Goal: Information Seeking & Learning: Learn about a topic

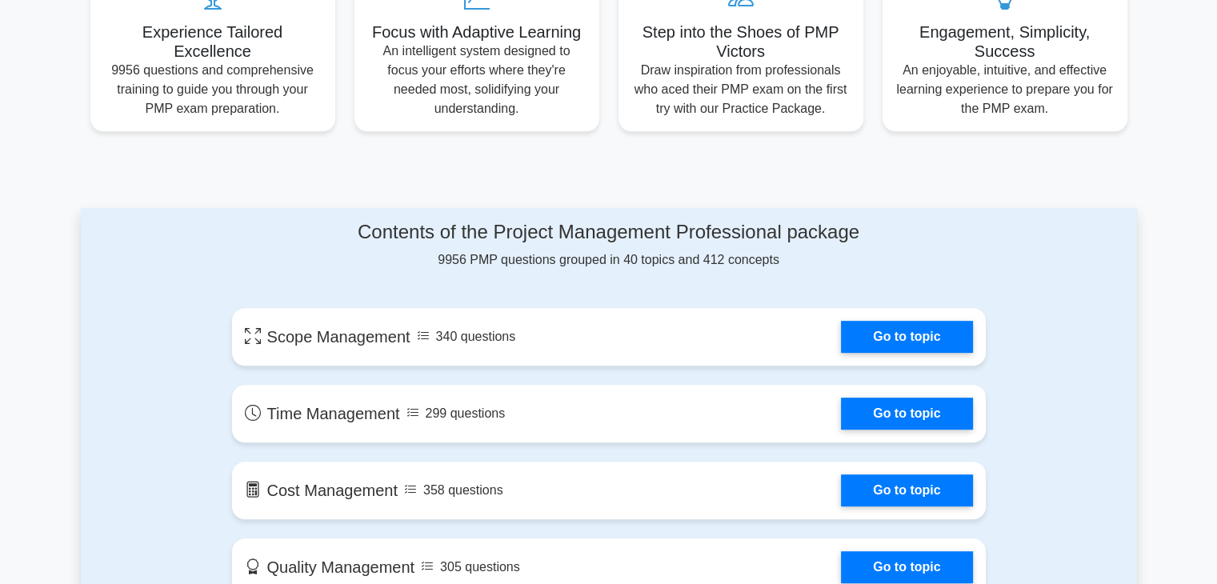
scroll to position [160, 0]
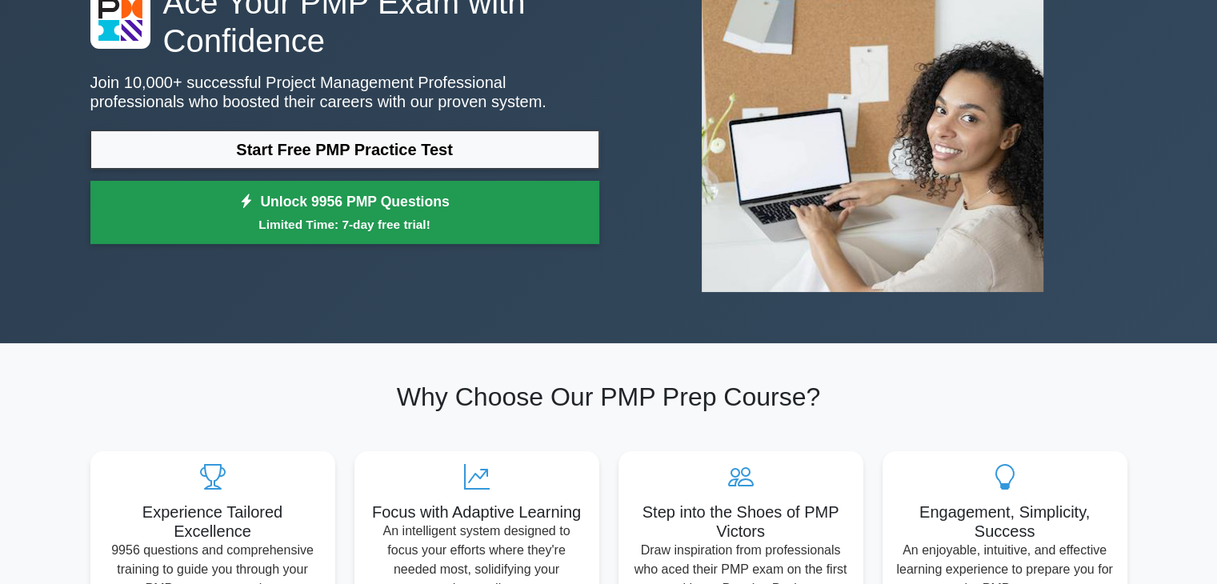
click at [359, 202] on link "Unlock 9956 PMP Questions Limited Time: 7-day free trial!" at bounding box center [344, 213] width 509 height 64
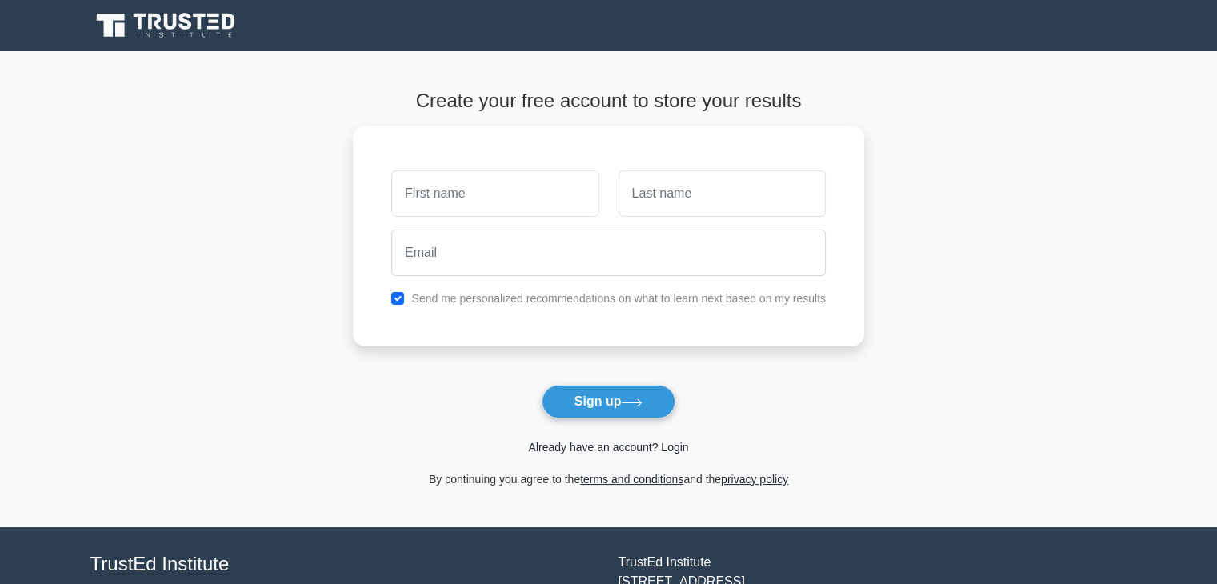
click at [674, 446] on link "Already have an account? Login" at bounding box center [608, 447] width 160 height 13
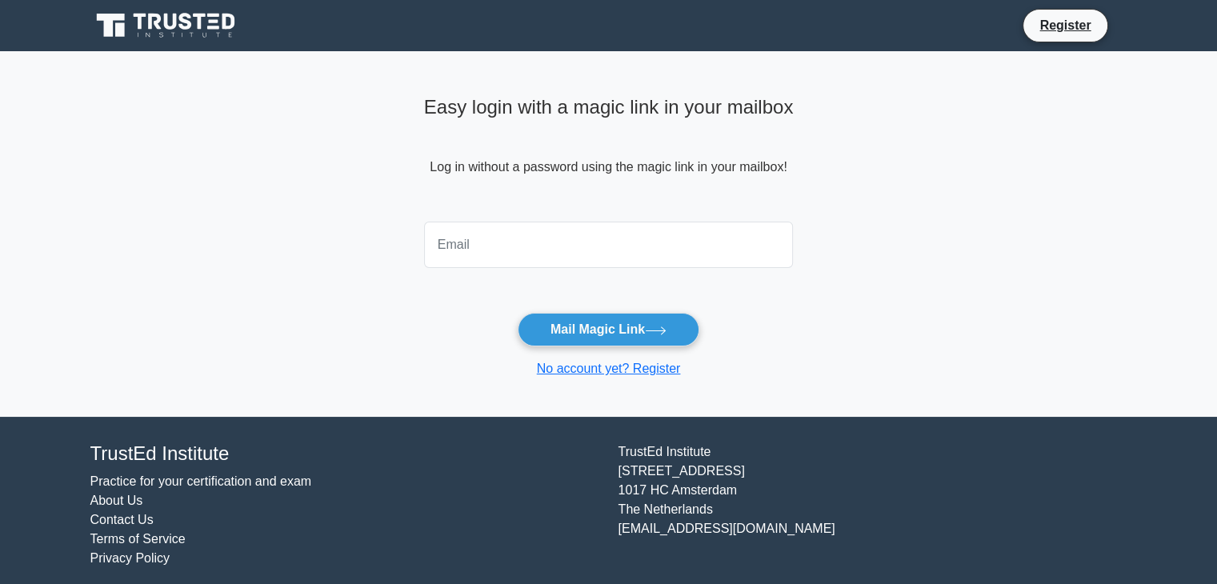
click at [484, 250] on input "email" at bounding box center [609, 245] width 370 height 46
type input "pijushkanti48@gmail.com"
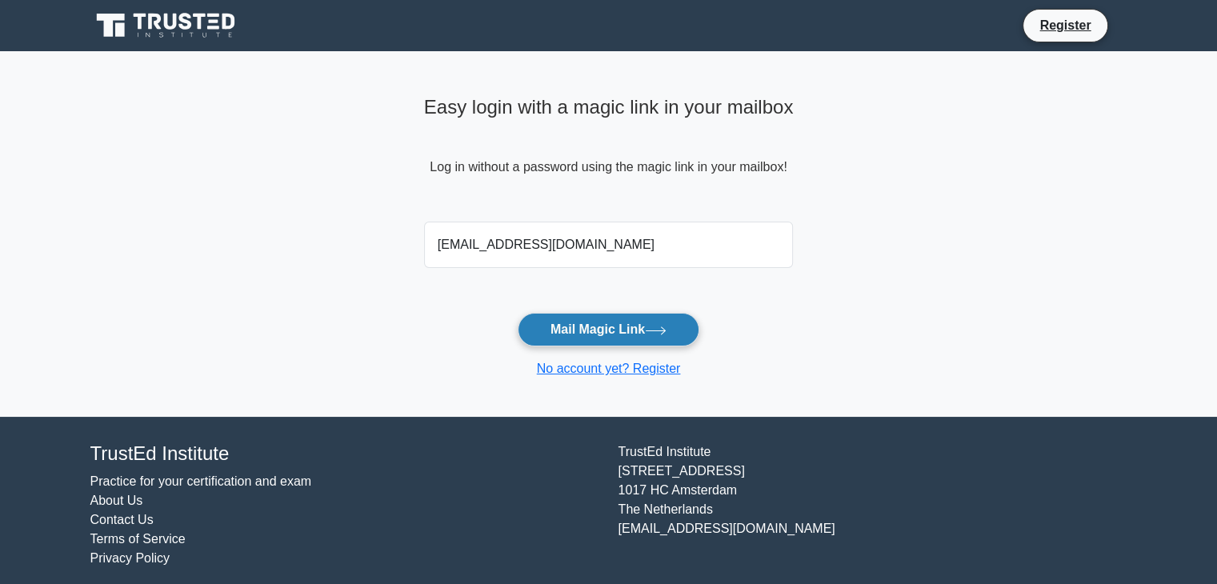
click at [579, 332] on button "Mail Magic Link" at bounding box center [609, 330] width 182 height 34
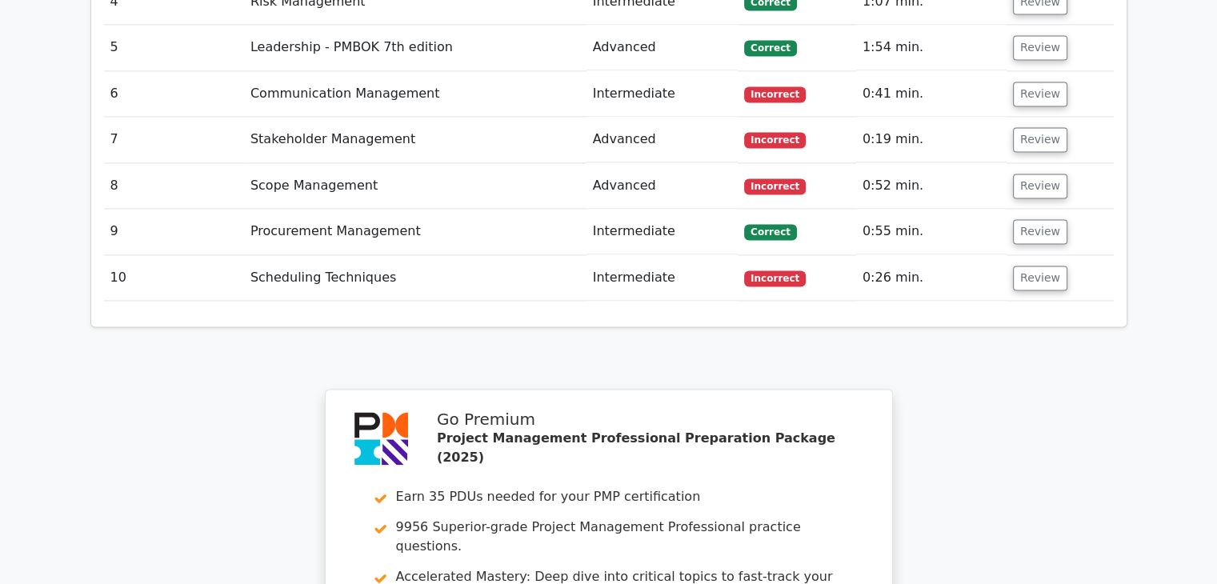
scroll to position [2719, 0]
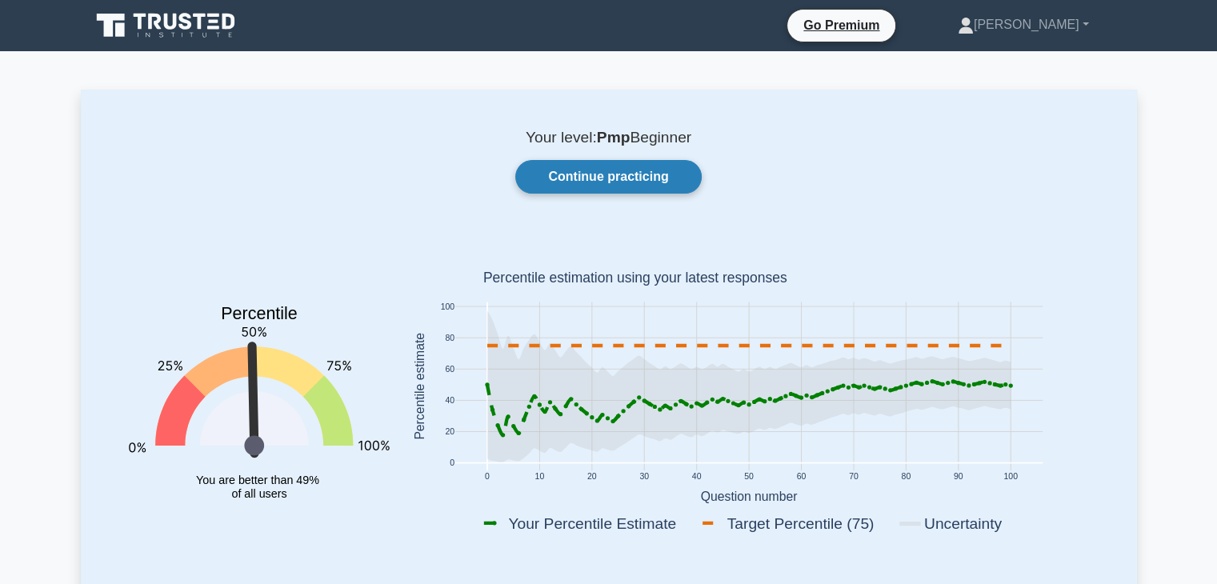
click at [606, 174] on link "Continue practicing" at bounding box center [608, 177] width 186 height 34
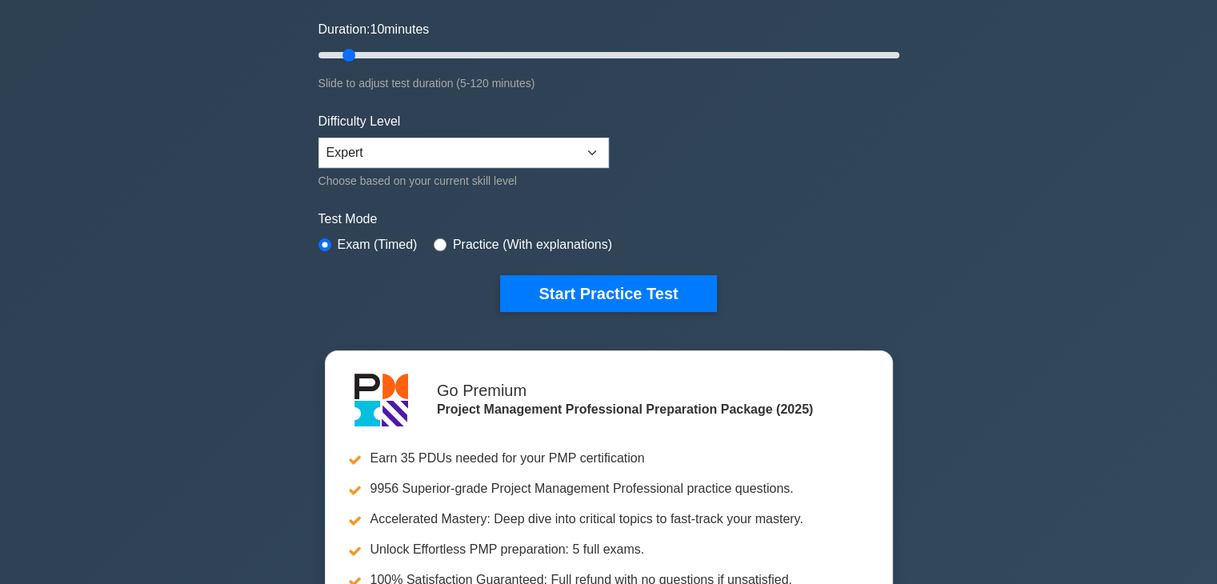
scroll to position [400, 0]
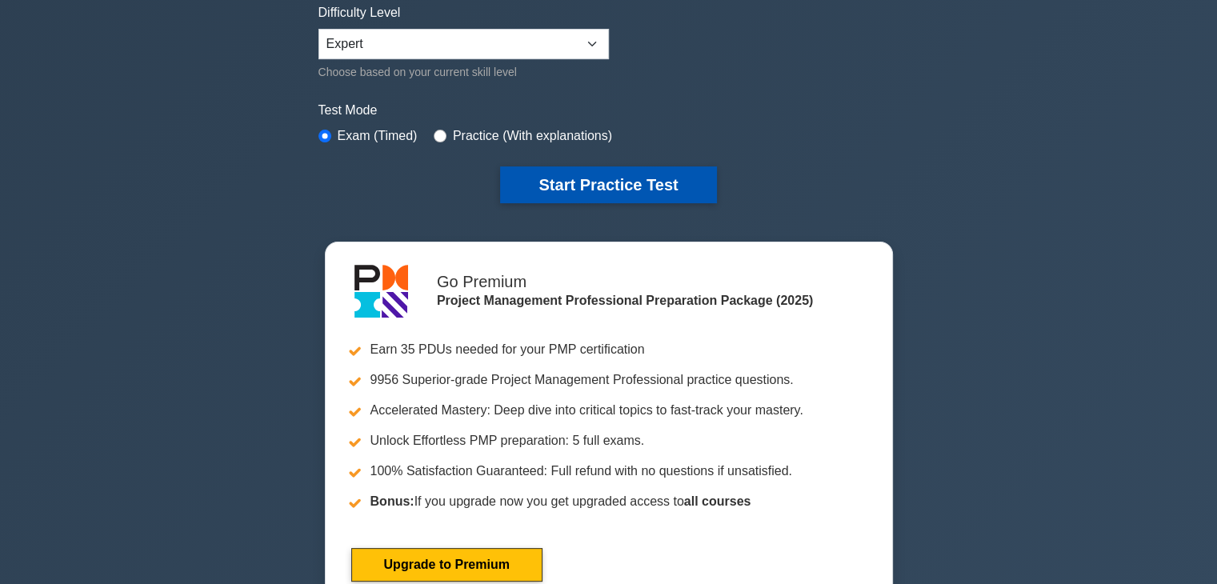
click at [561, 183] on button "Start Practice Test" at bounding box center [608, 184] width 216 height 37
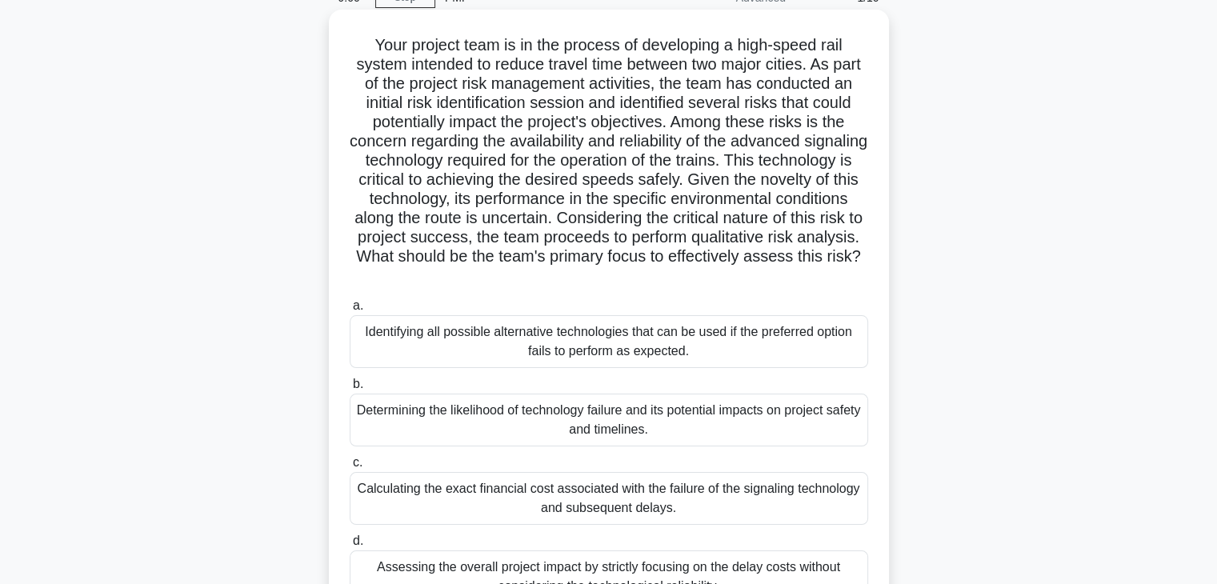
scroll to position [160, 0]
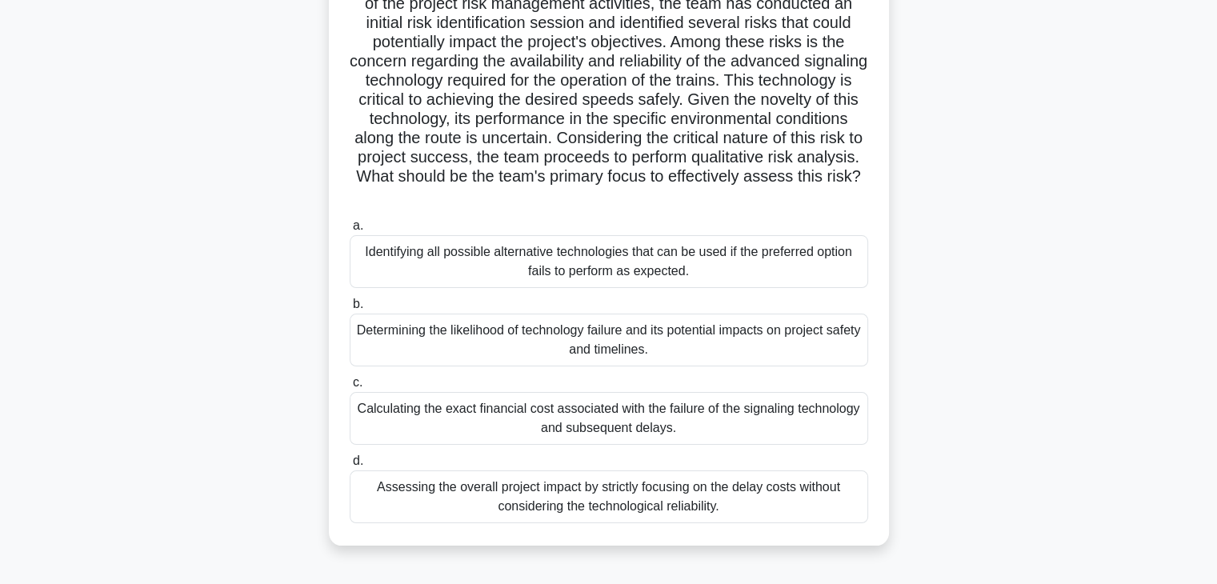
click at [597, 350] on div "Determining the likelihood of technology failure and its potential impacts on p…" at bounding box center [609, 340] width 518 height 53
click at [350, 310] on input "b. Determining the likelihood of technology failure and its potential impacts o…" at bounding box center [350, 304] width 0 height 10
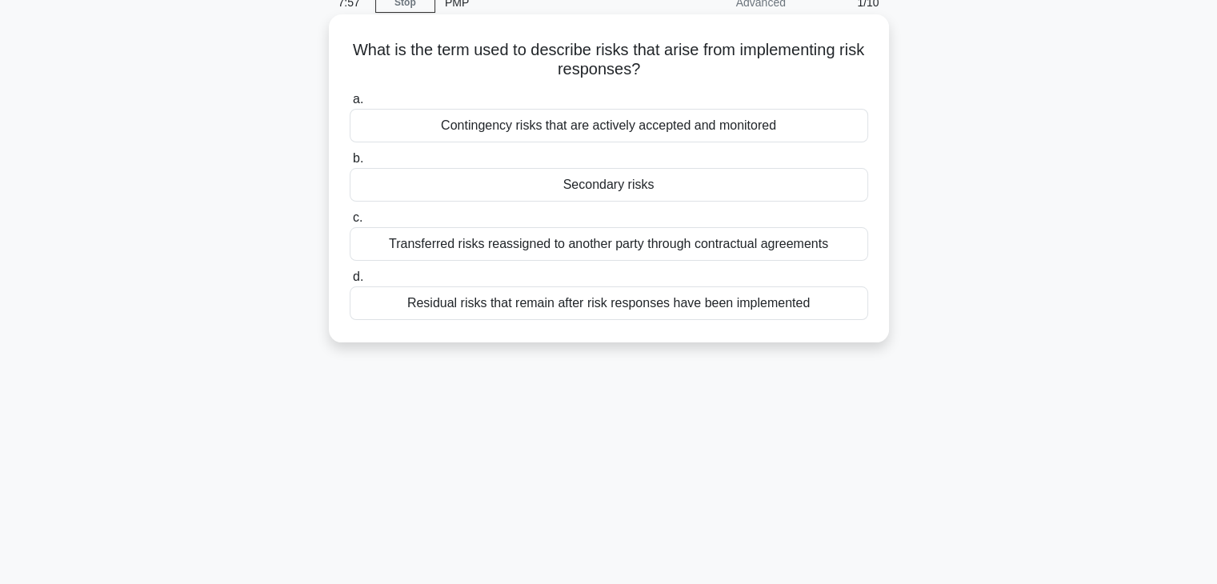
scroll to position [0, 0]
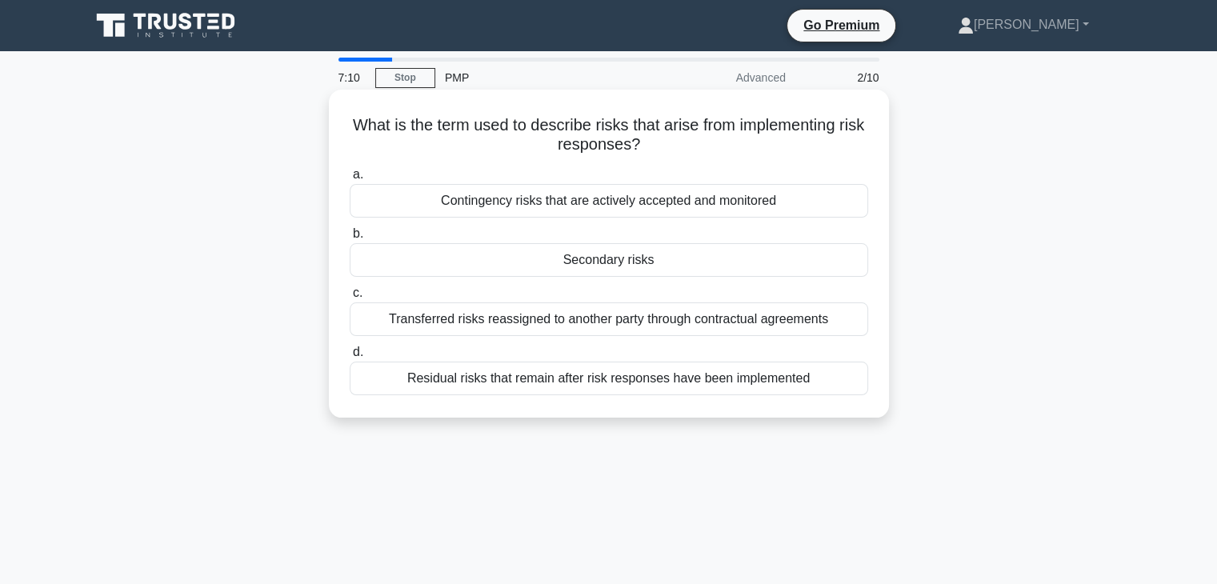
click at [627, 378] on div "Residual risks that remain after risk responses have been implemented" at bounding box center [609, 379] width 518 height 34
click at [350, 358] on input "d. Residual risks that remain after risk responses have been implemented" at bounding box center [350, 352] width 0 height 10
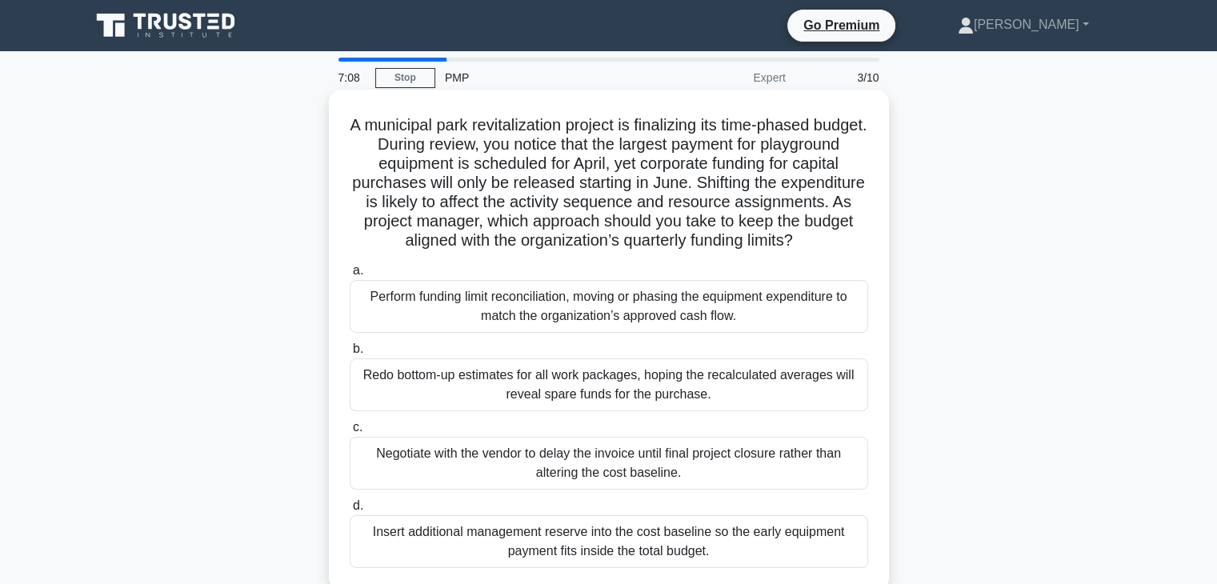
scroll to position [80, 0]
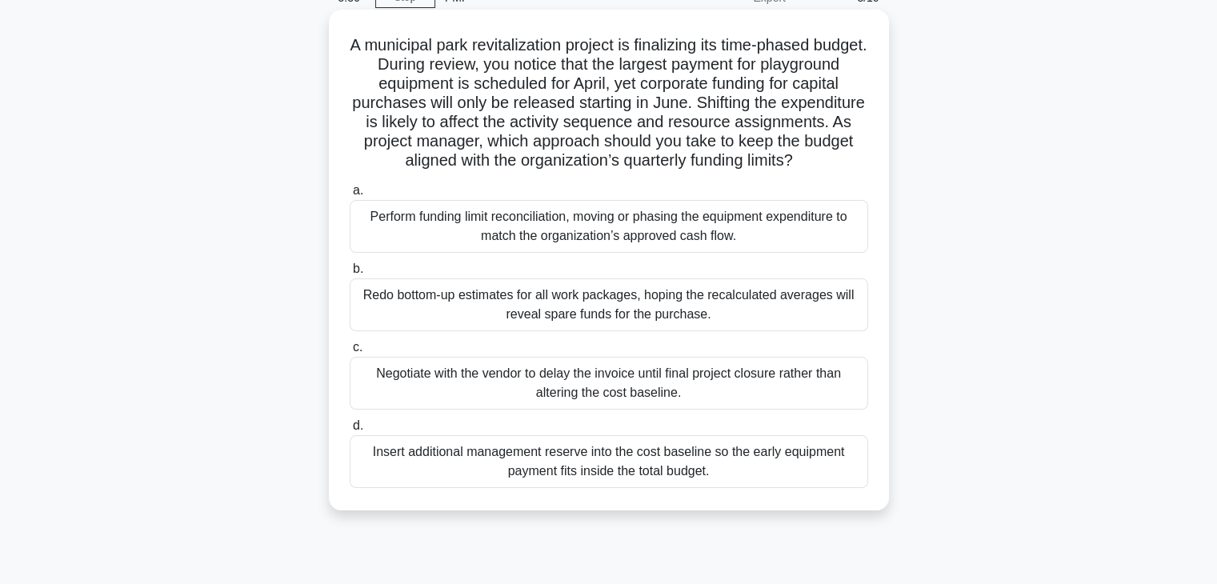
click at [608, 485] on div "Insert additional management reserve into the cost baseline so the early equipm…" at bounding box center [609, 461] width 518 height 53
click at [350, 431] on input "d. Insert additional management reserve into the cost baseline so the early equ…" at bounding box center [350, 426] width 0 height 10
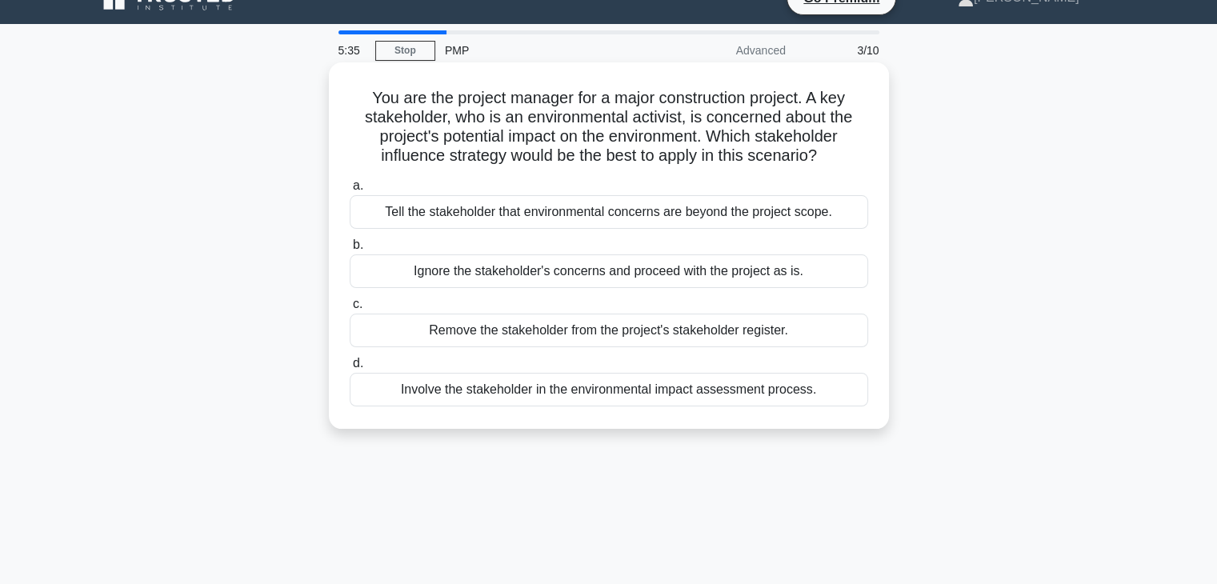
scroll to position [0, 0]
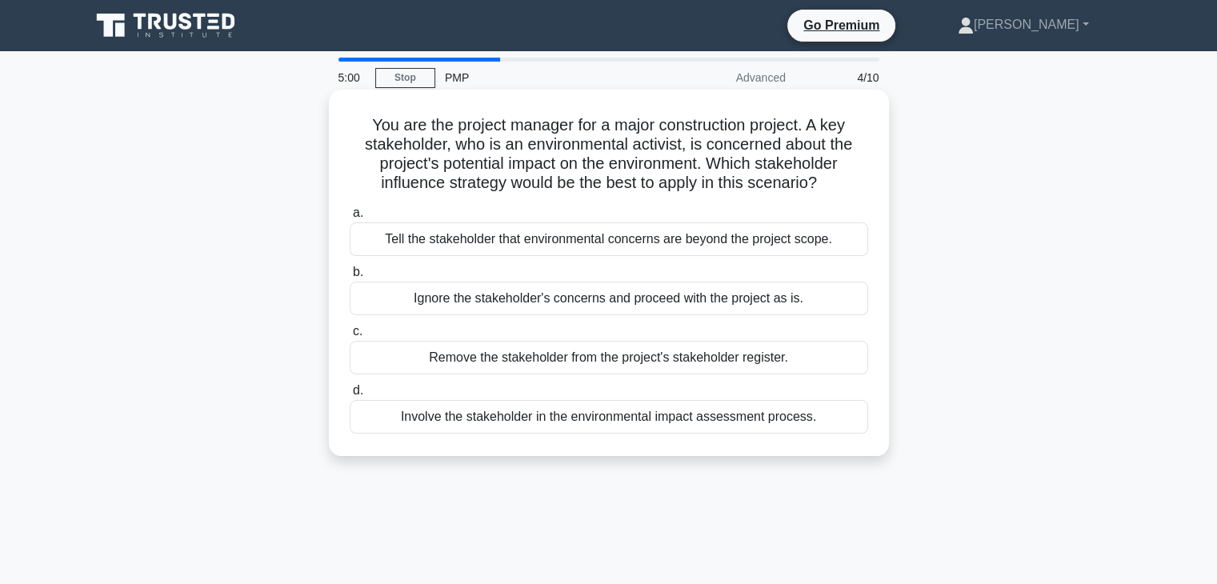
click at [496, 420] on div "Involve the stakeholder in the environmental impact assessment process." at bounding box center [609, 417] width 518 height 34
click at [350, 396] on input "d. Involve the stakeholder in the environmental impact assessment process." at bounding box center [350, 391] width 0 height 10
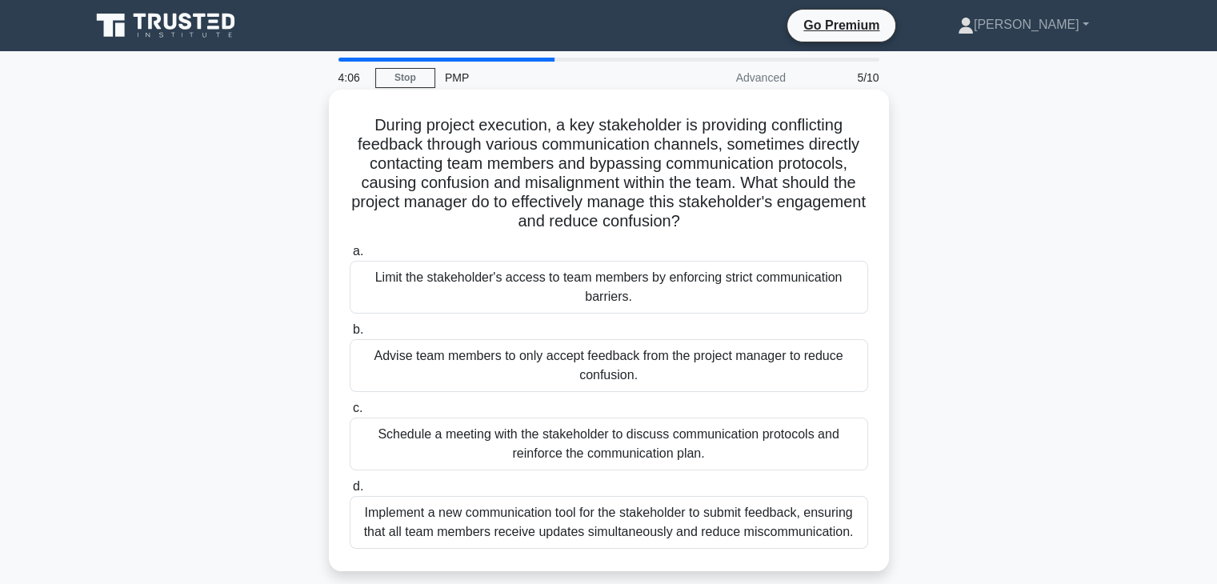
click at [614, 450] on div "Schedule a meeting with the stakeholder to discuss communication protocols and …" at bounding box center [609, 444] width 518 height 53
click at [350, 414] on input "c. Schedule a meeting with the stakeholder to discuss communication protocols a…" at bounding box center [350, 408] width 0 height 10
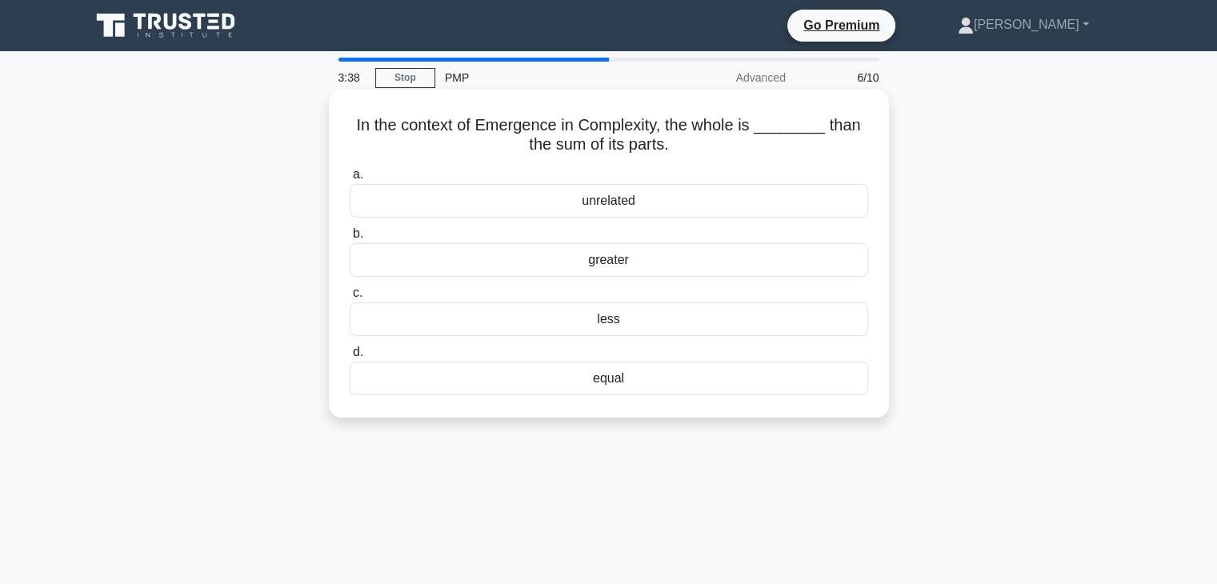
click at [611, 322] on div "less" at bounding box center [609, 319] width 518 height 34
click at [350, 298] on input "c. less" at bounding box center [350, 293] width 0 height 10
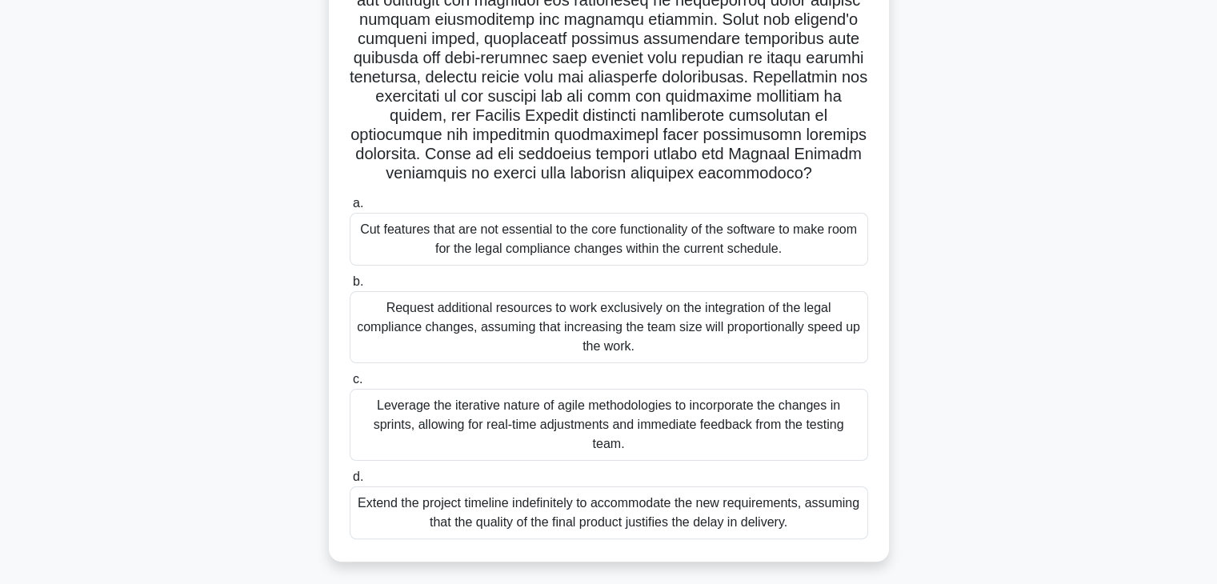
scroll to position [281, 0]
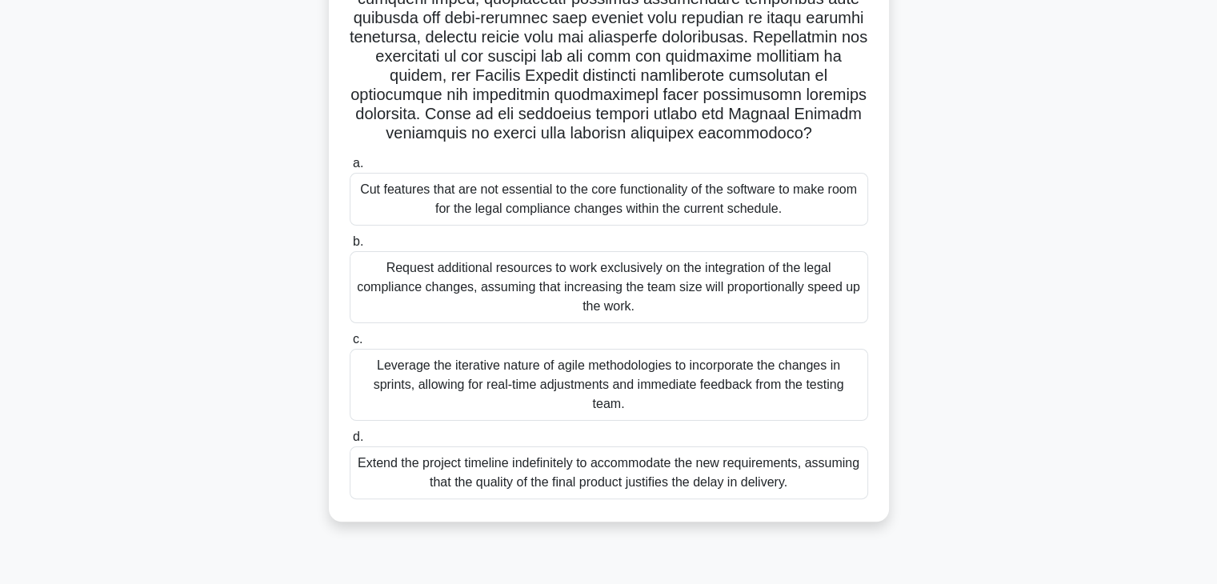
click at [548, 391] on div "Leverage the iterative nature of agile methodologies to incorporate the changes…" at bounding box center [609, 385] width 518 height 72
click at [350, 345] on input "c. Leverage the iterative nature of agile methodologies to incorporate the chan…" at bounding box center [350, 339] width 0 height 10
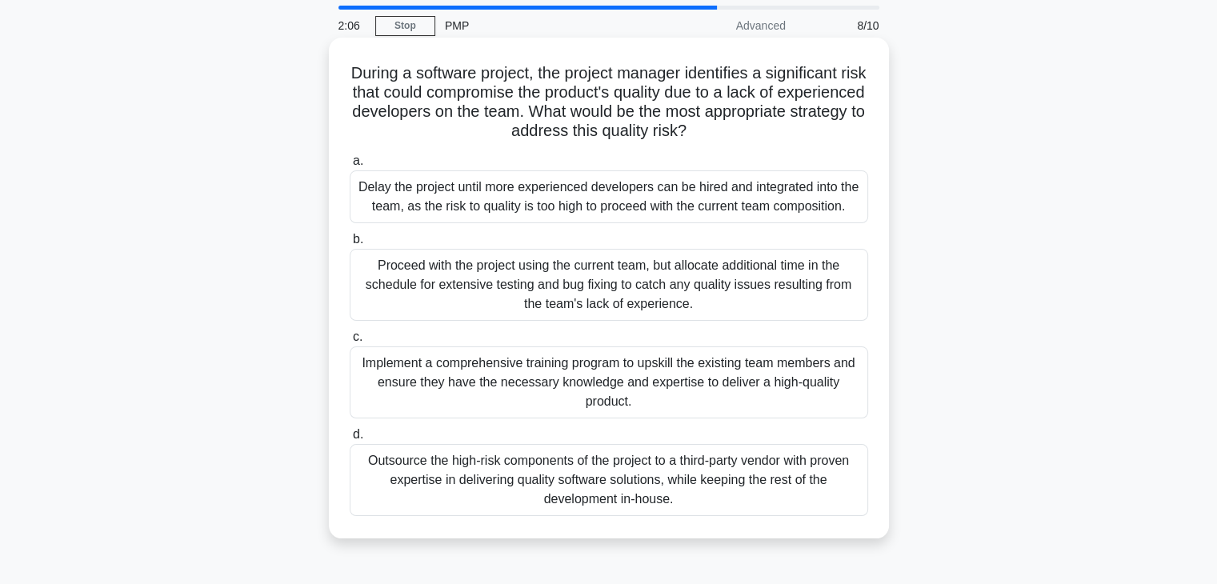
scroll to position [80, 0]
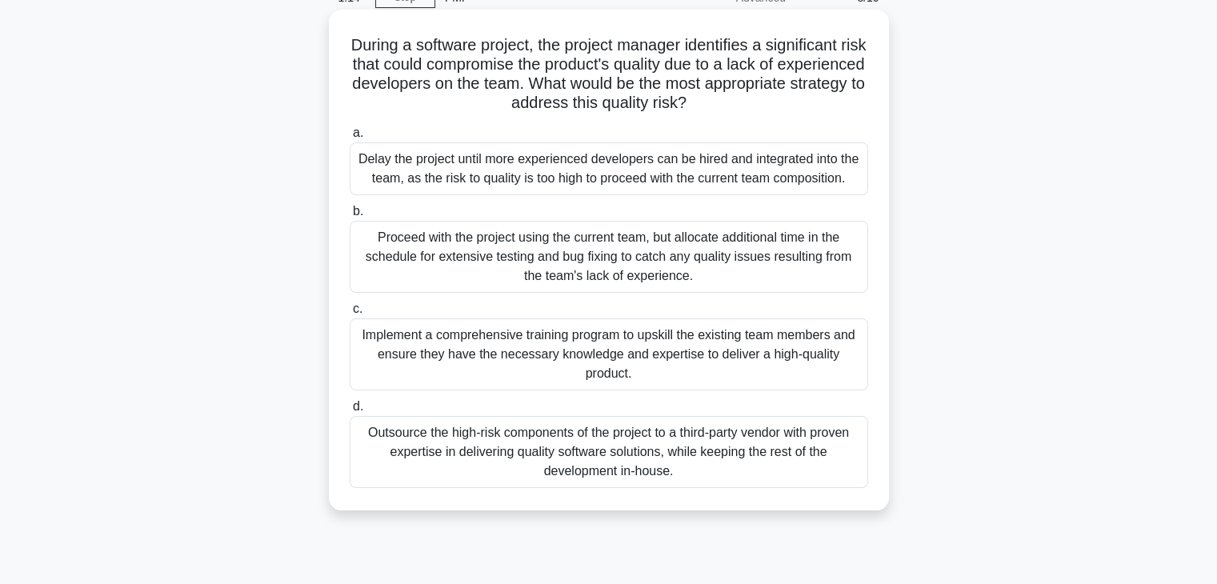
click at [600, 354] on div "Implement a comprehensive training program to upskill the existing team members…" at bounding box center [609, 354] width 518 height 72
click at [350, 314] on input "c. Implement a comprehensive training program to upskill the existing team memb…" at bounding box center [350, 309] width 0 height 10
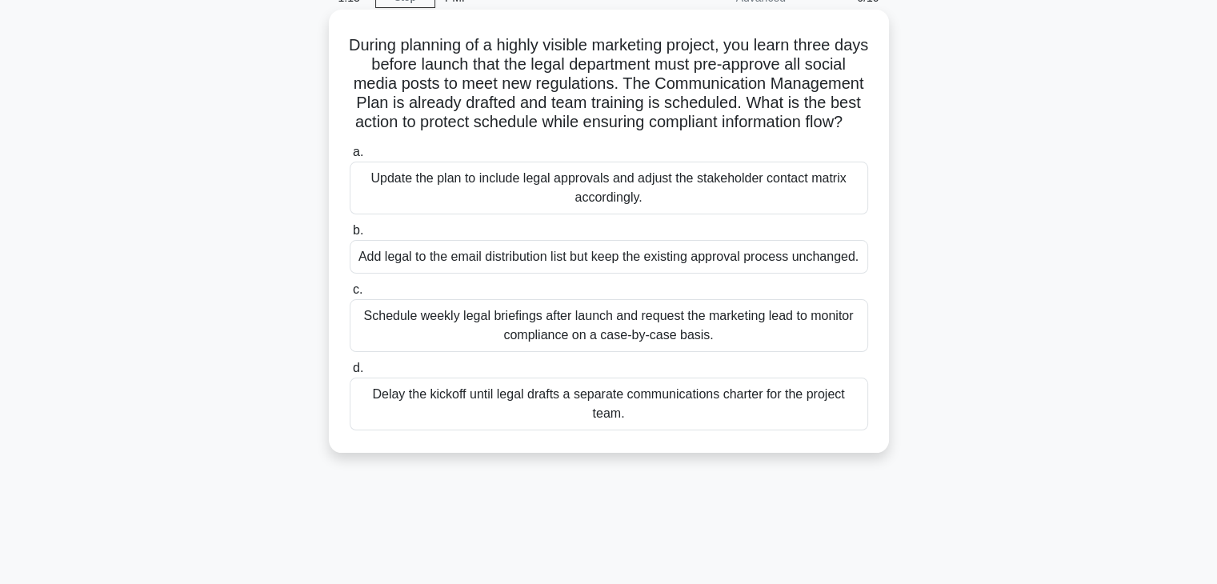
scroll to position [0, 0]
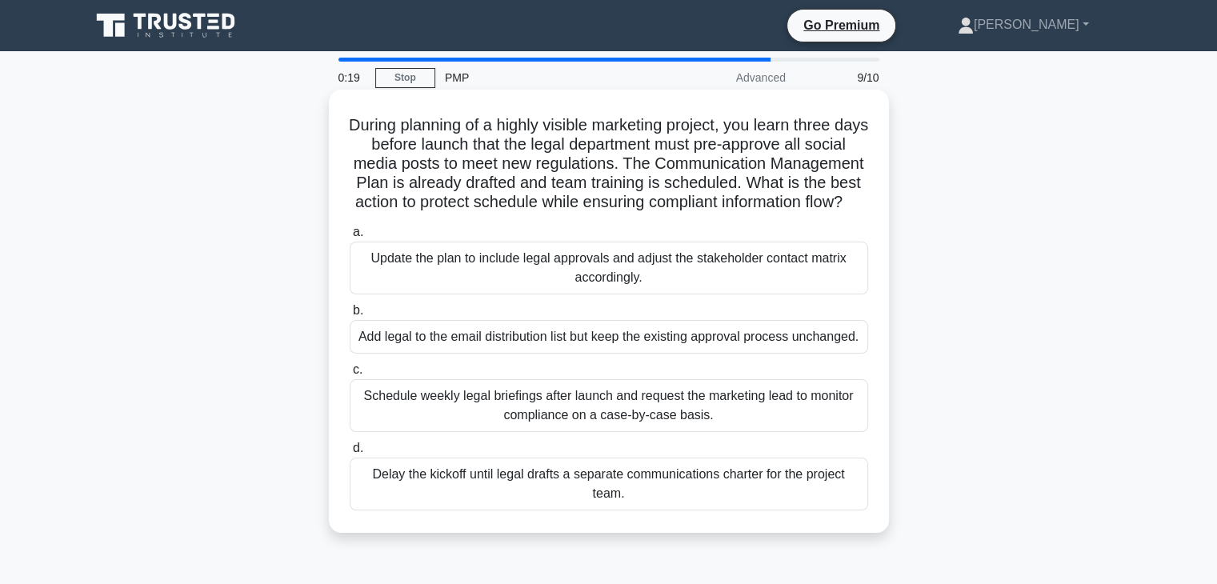
click at [529, 354] on div "Add legal to the email distribution list but keep the existing approval process…" at bounding box center [609, 337] width 518 height 34
click at [350, 316] on input "b. Add legal to the email distribution list but keep the existing approval proc…" at bounding box center [350, 311] width 0 height 10
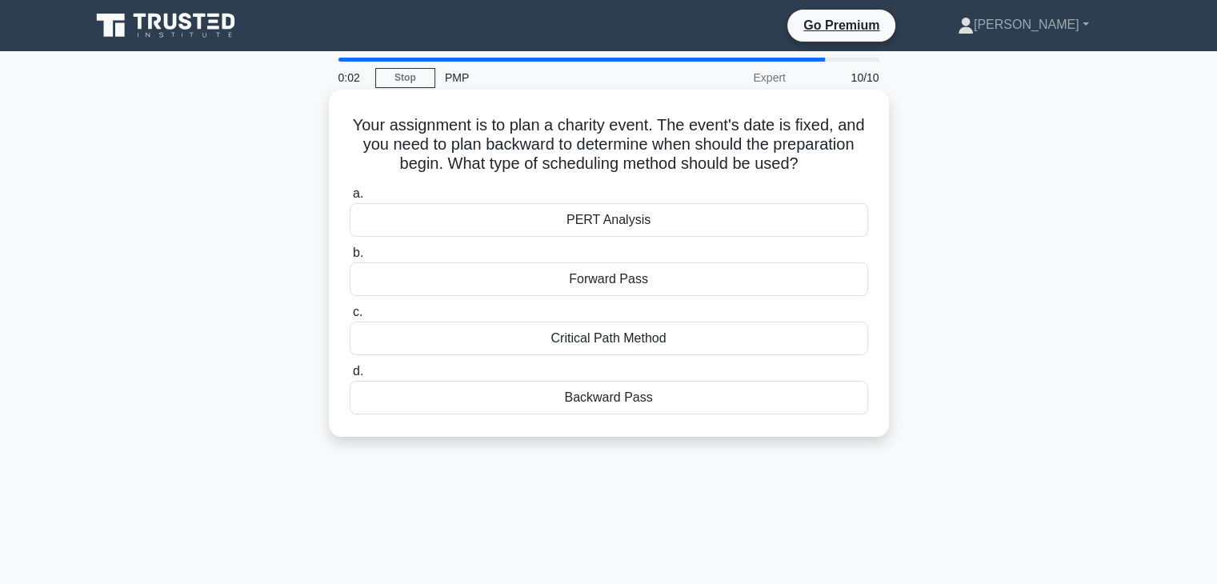
click at [608, 401] on div "Backward Pass" at bounding box center [609, 398] width 518 height 34
click at [350, 377] on input "d. Backward Pass" at bounding box center [350, 371] width 0 height 10
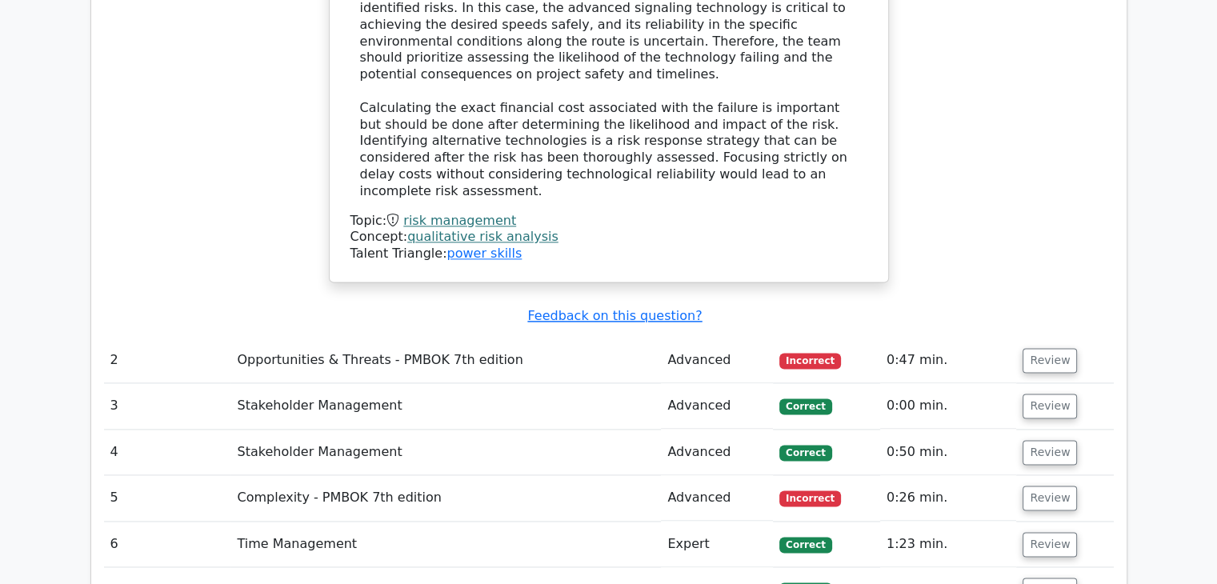
scroll to position [2160, 0]
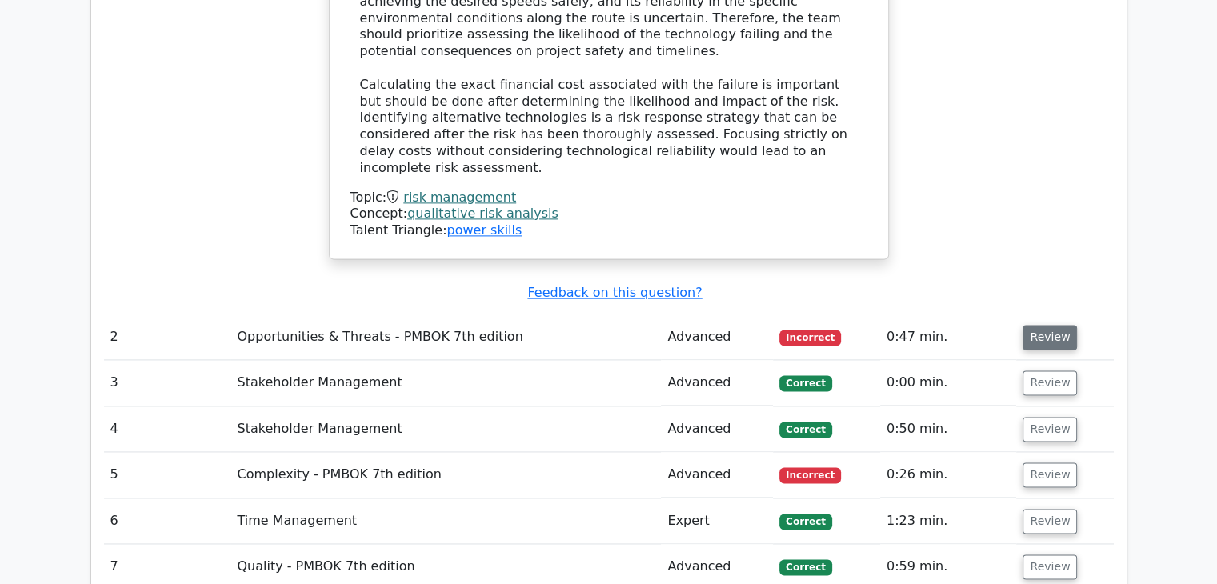
click at [1040, 325] on button "Review" at bounding box center [1050, 337] width 54 height 25
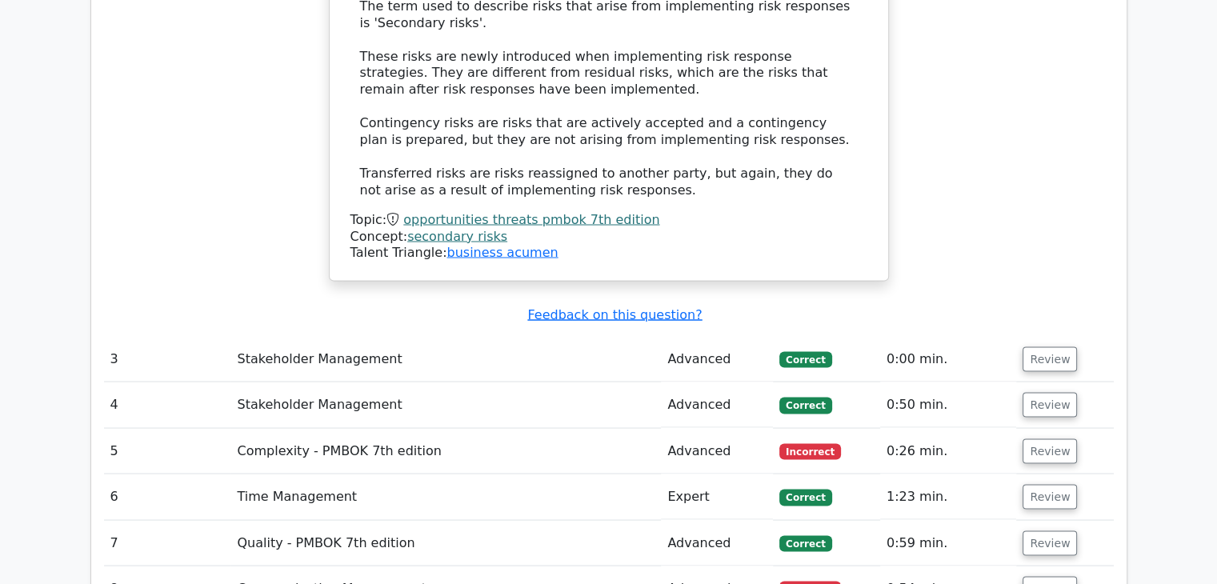
scroll to position [2880, 0]
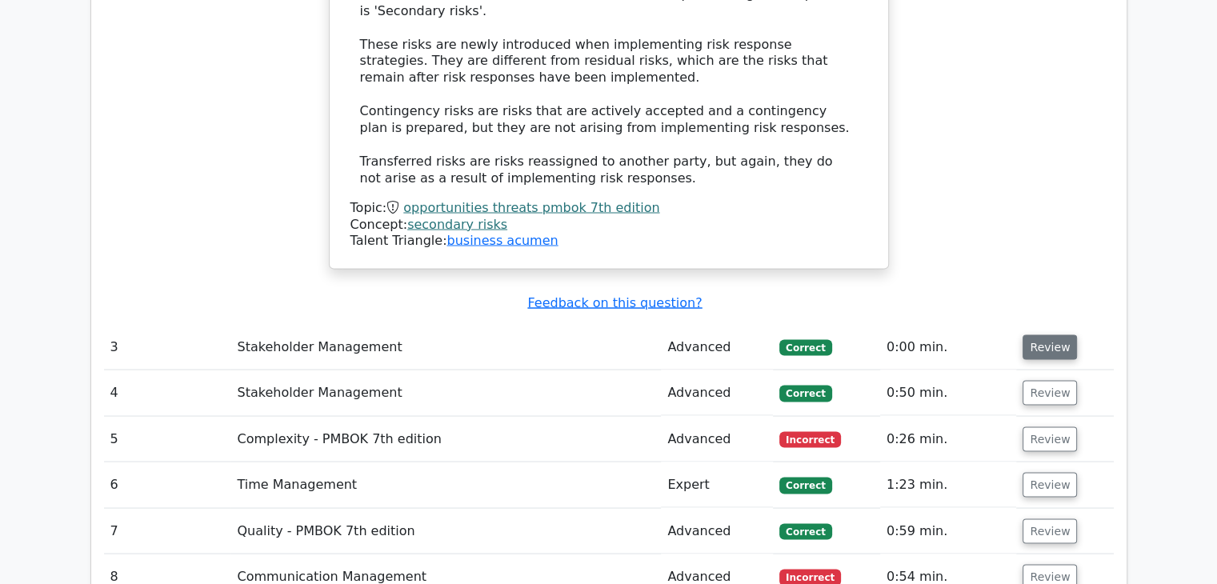
click at [1050, 334] on button "Review" at bounding box center [1050, 346] width 54 height 25
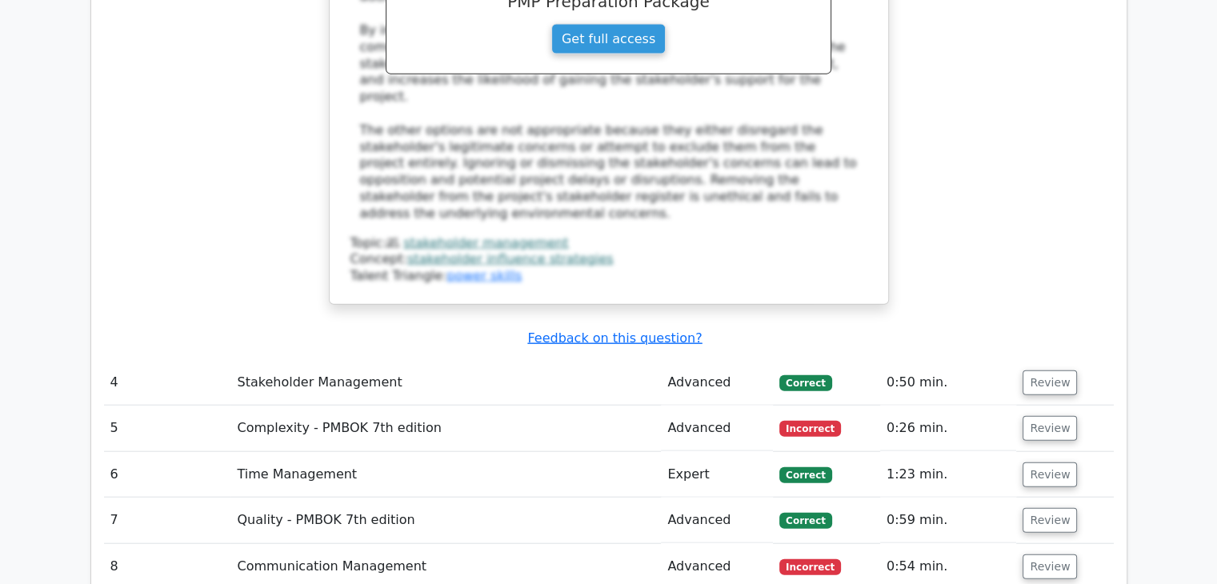
scroll to position [3760, 0]
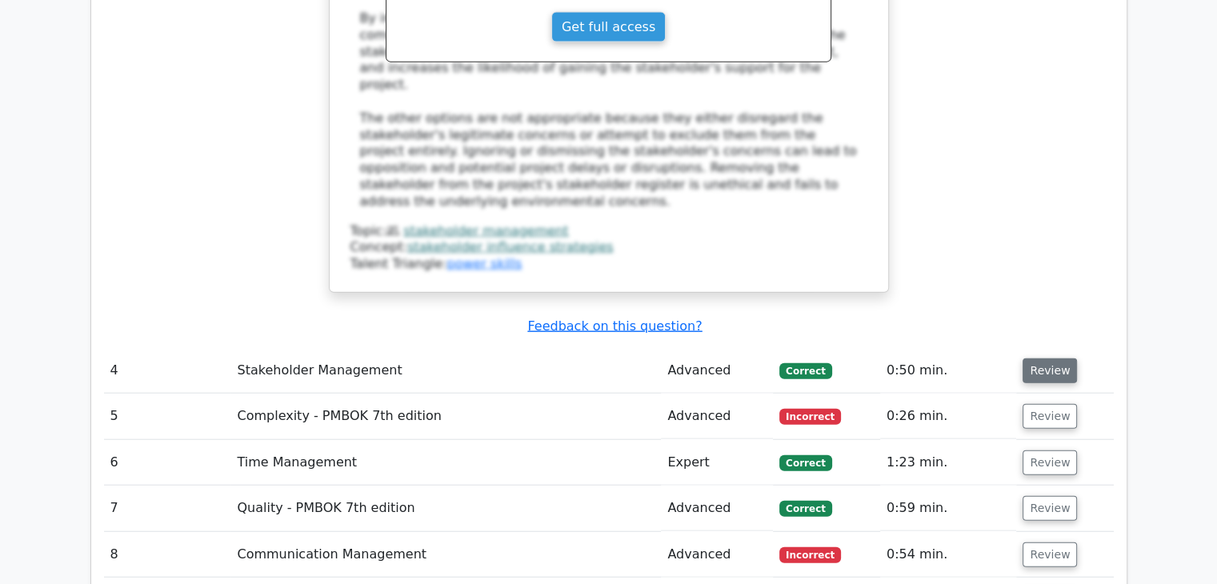
click at [1046, 358] on button "Review" at bounding box center [1050, 370] width 54 height 25
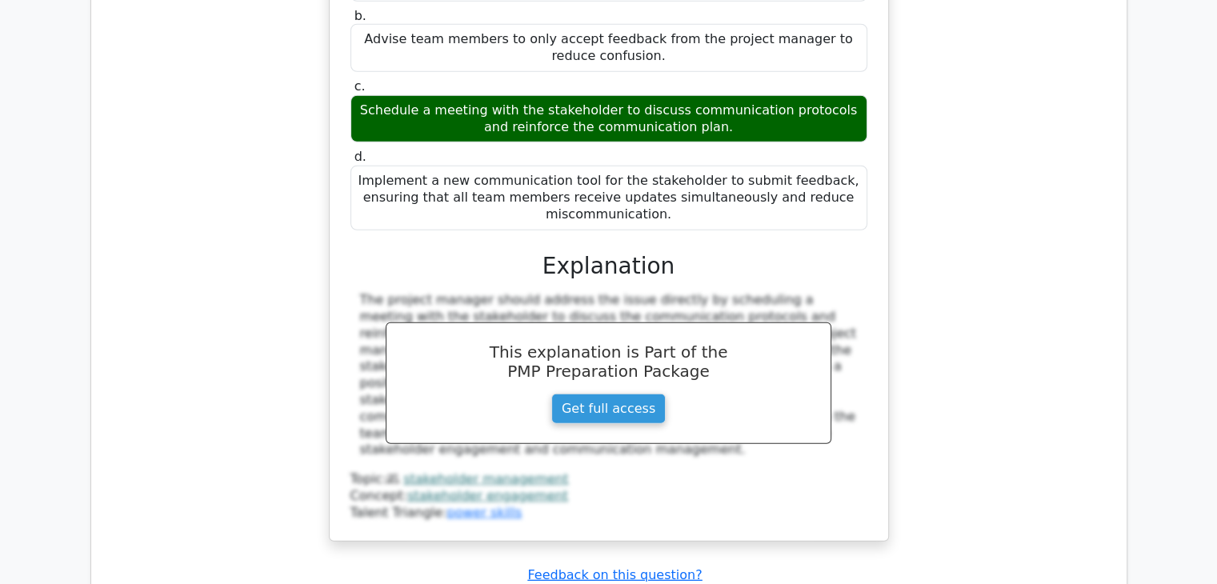
scroll to position [4560, 0]
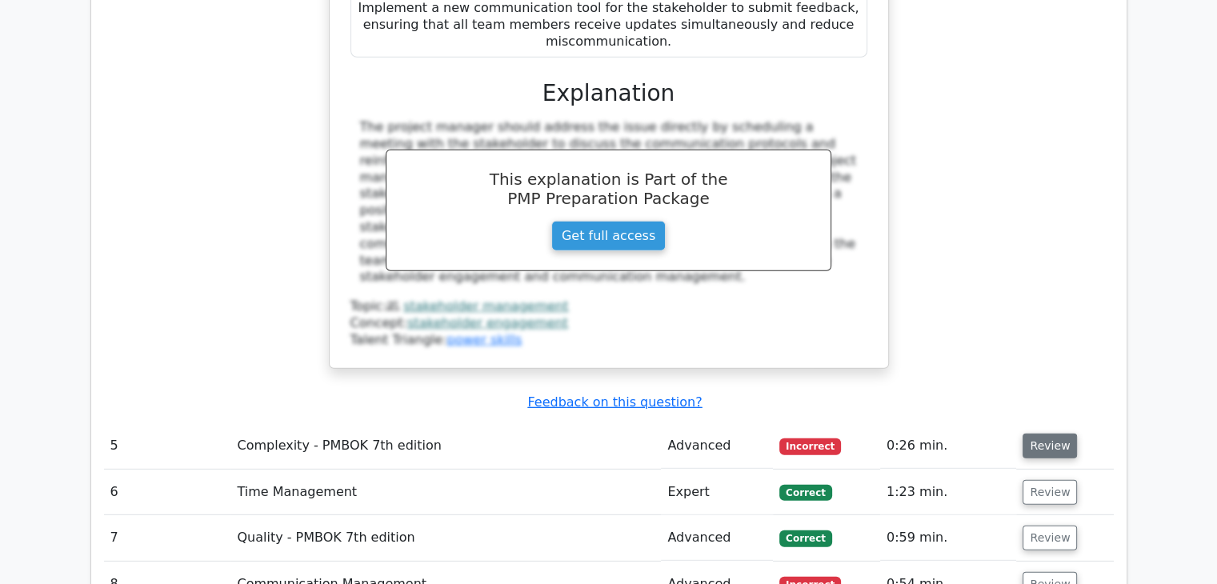
click at [1050, 434] on button "Review" at bounding box center [1050, 446] width 54 height 25
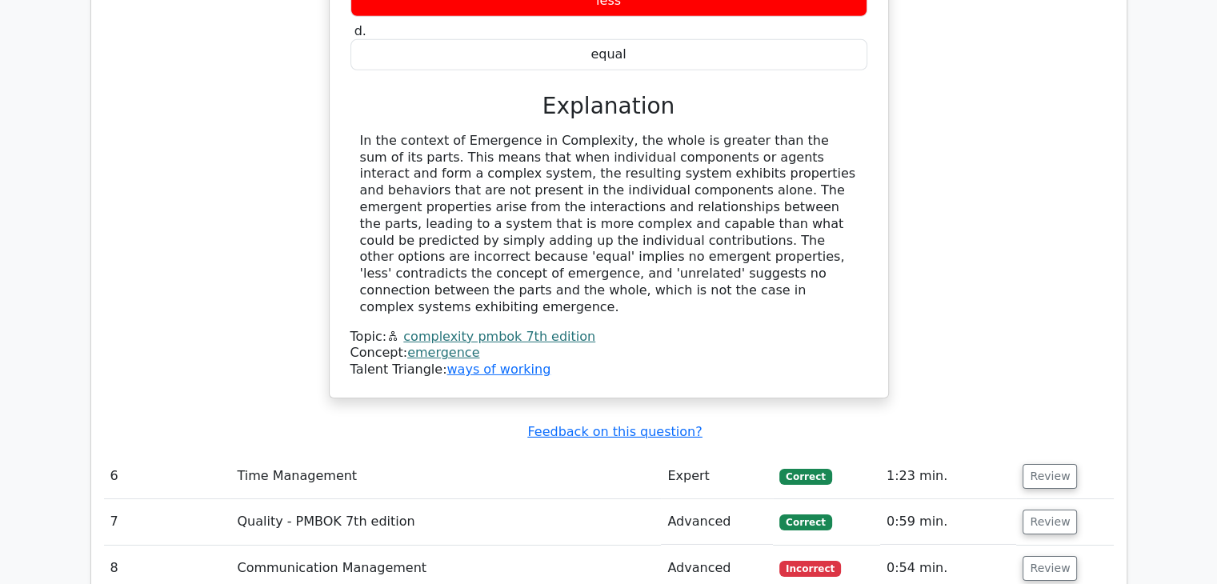
scroll to position [5281, 0]
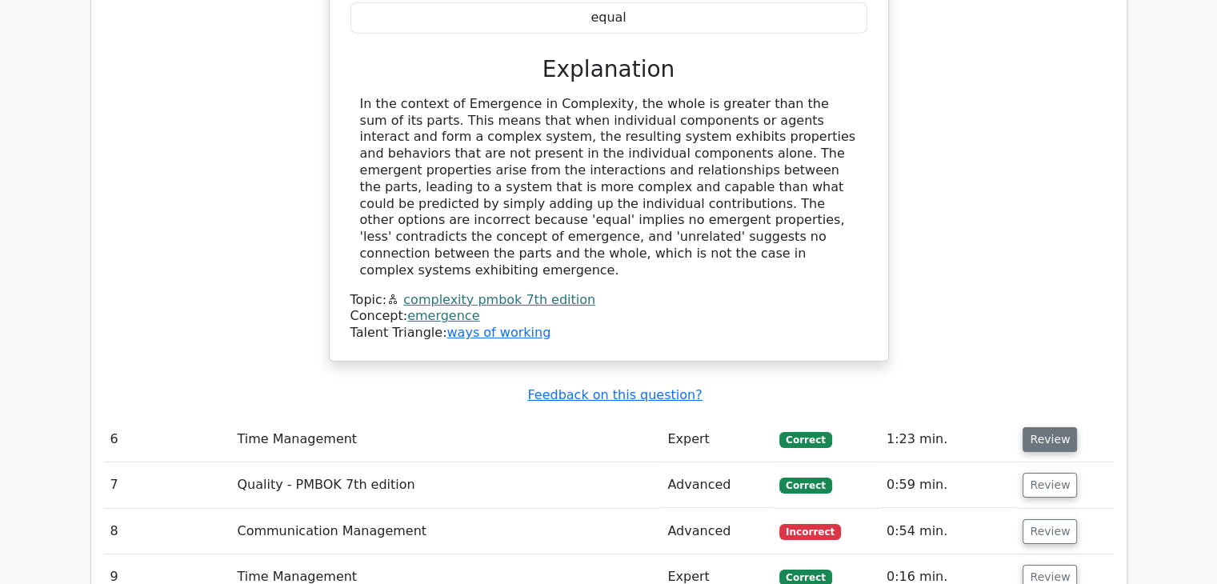
click at [1043, 427] on button "Review" at bounding box center [1050, 439] width 54 height 25
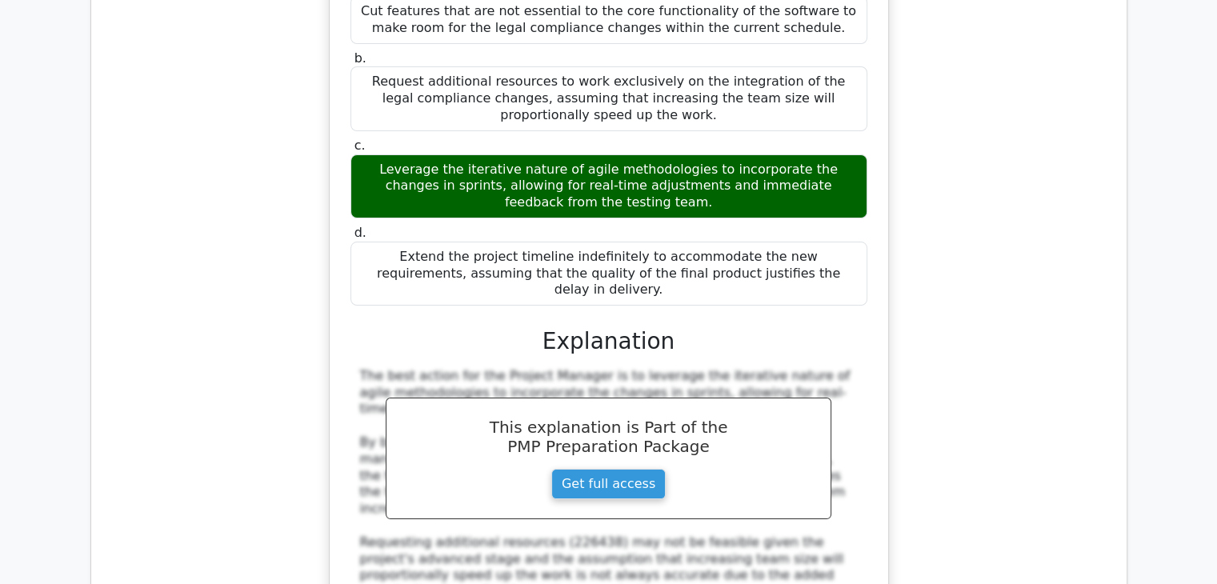
scroll to position [6641, 0]
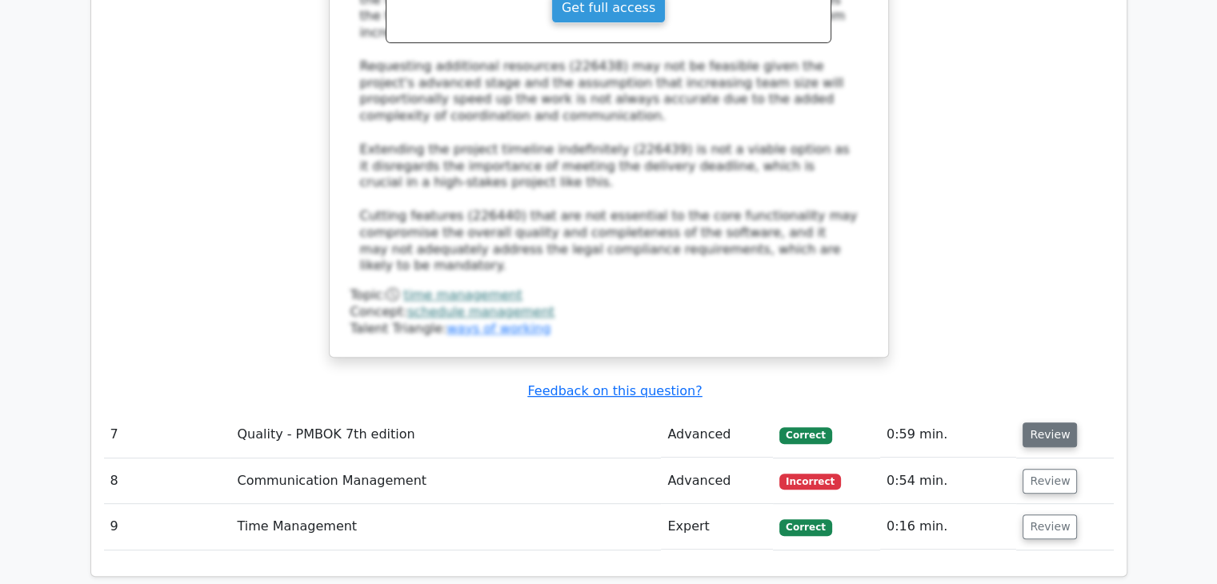
click at [1040, 422] on button "Review" at bounding box center [1050, 434] width 54 height 25
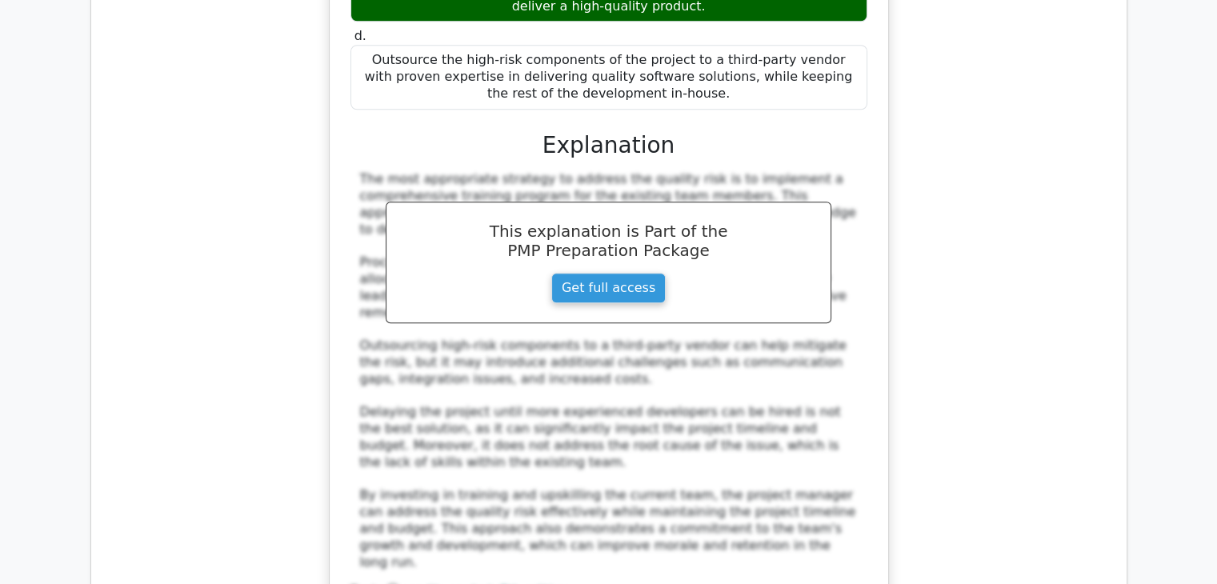
scroll to position [7601, 0]
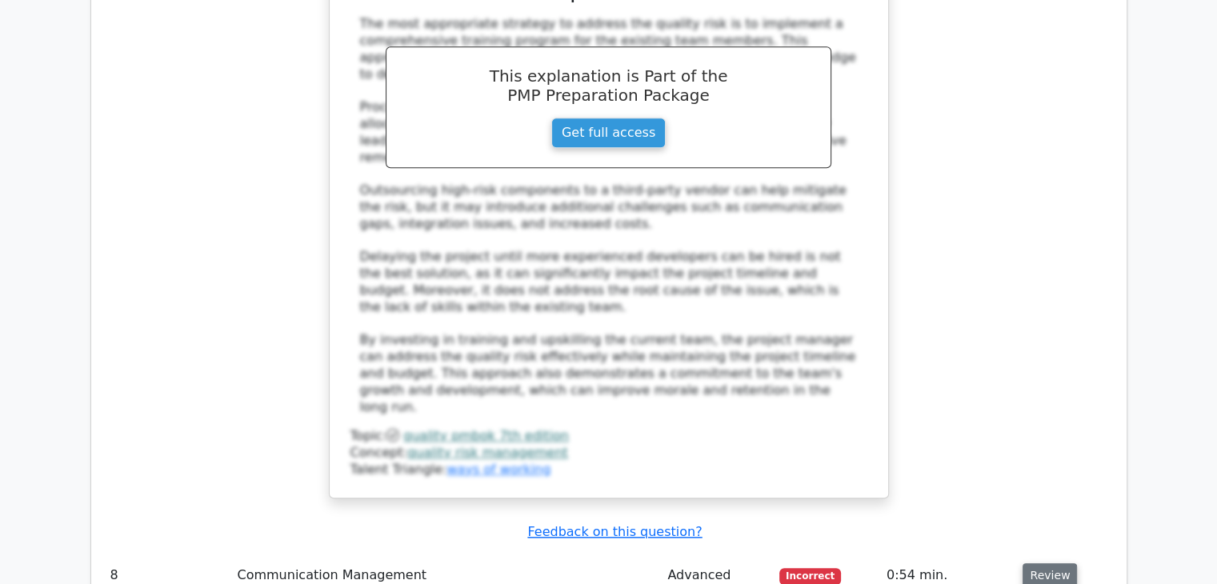
click at [1047, 563] on button "Review" at bounding box center [1050, 575] width 54 height 25
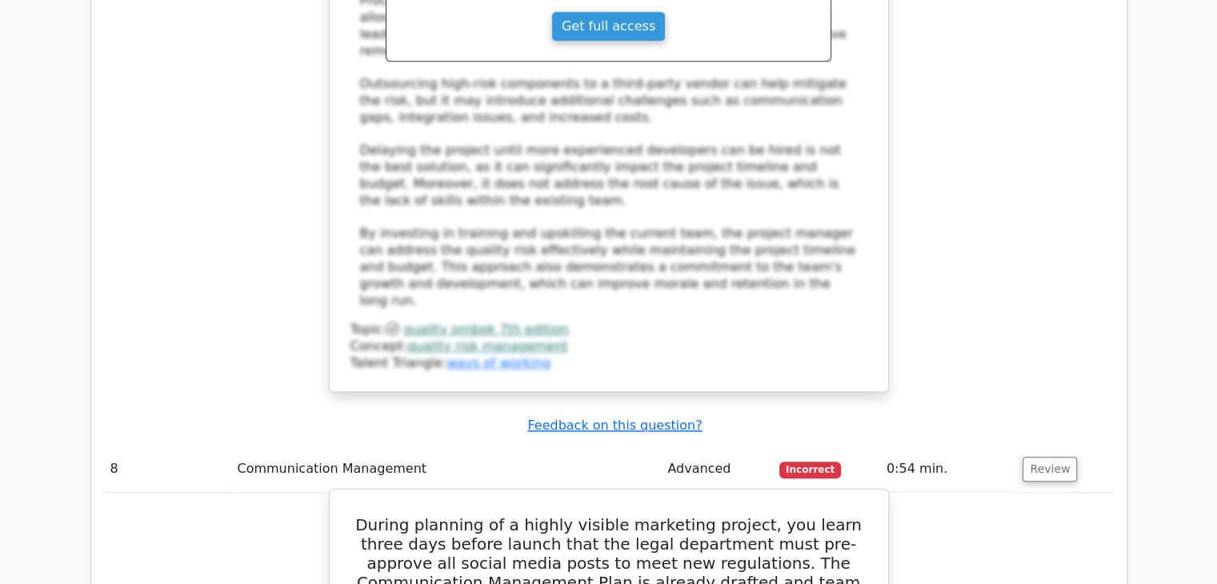
scroll to position [7681, 0]
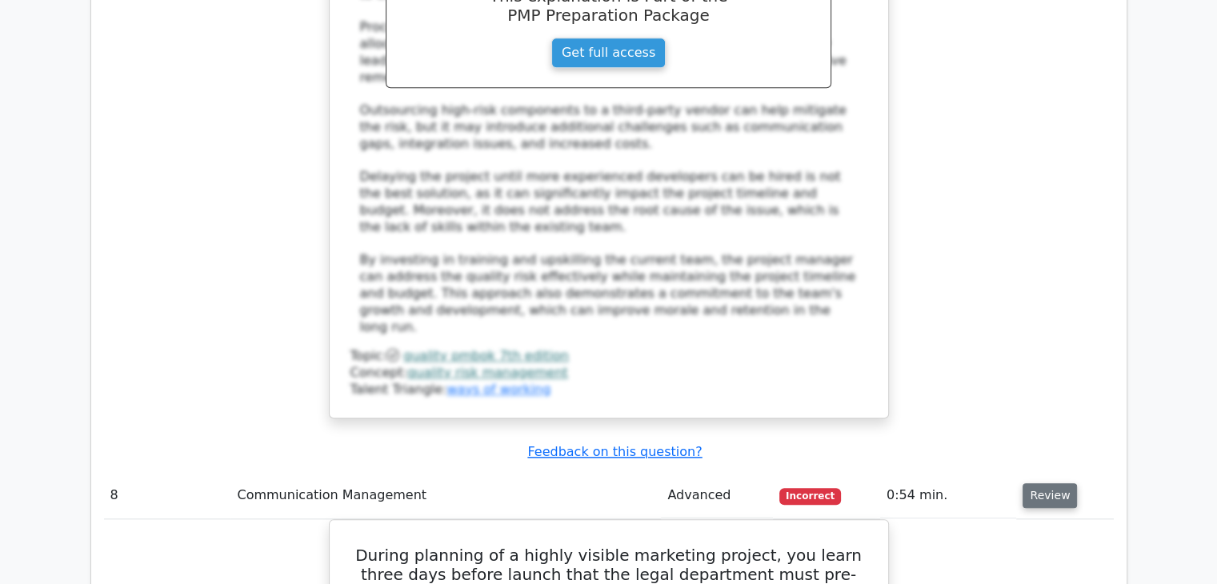
click at [1043, 483] on button "Review" at bounding box center [1050, 495] width 54 height 25
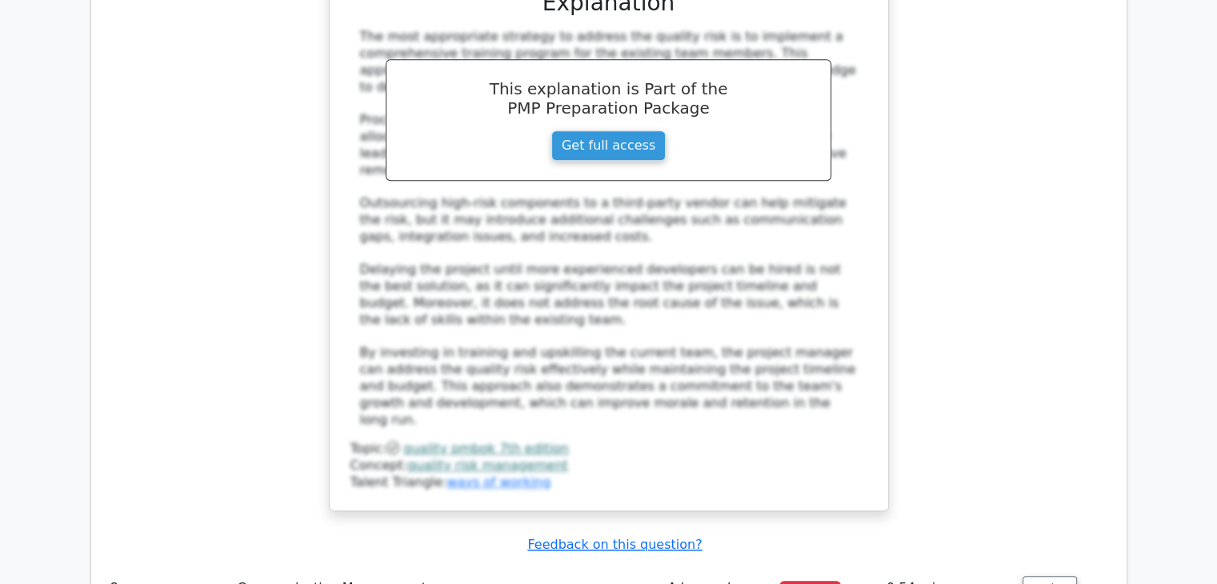
scroll to position [7521, 0]
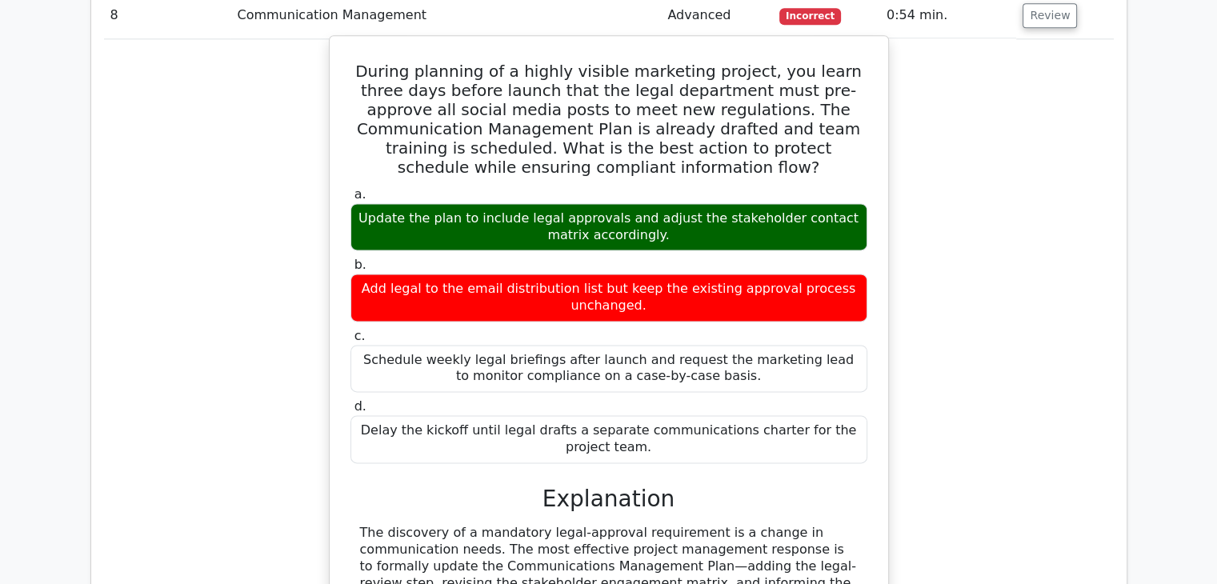
scroll to position [8401, 0]
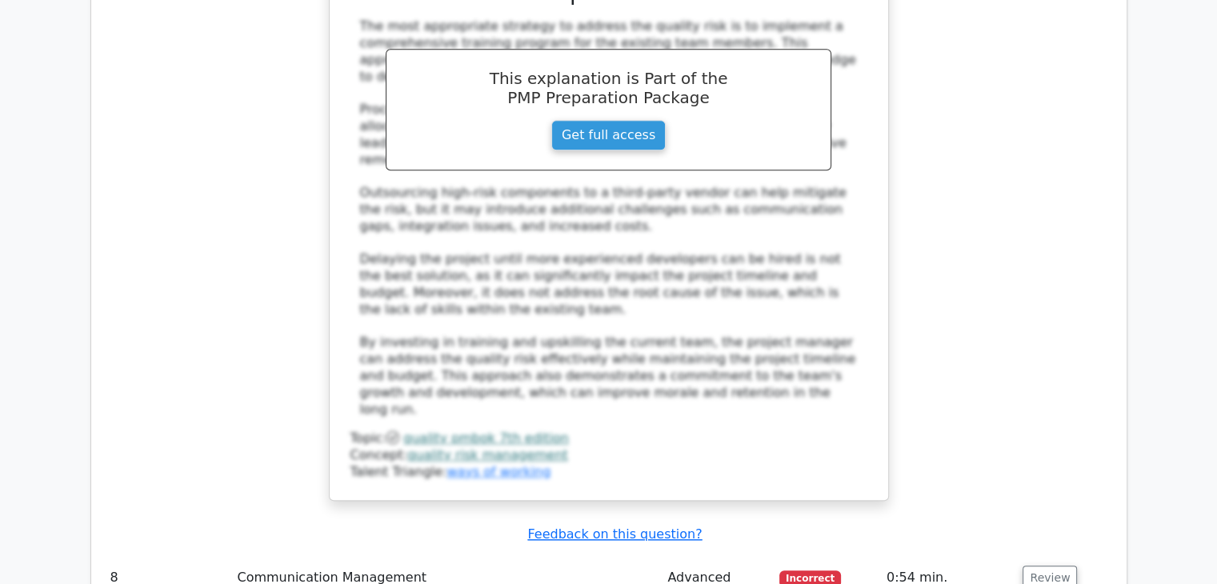
scroll to position [7596, 0]
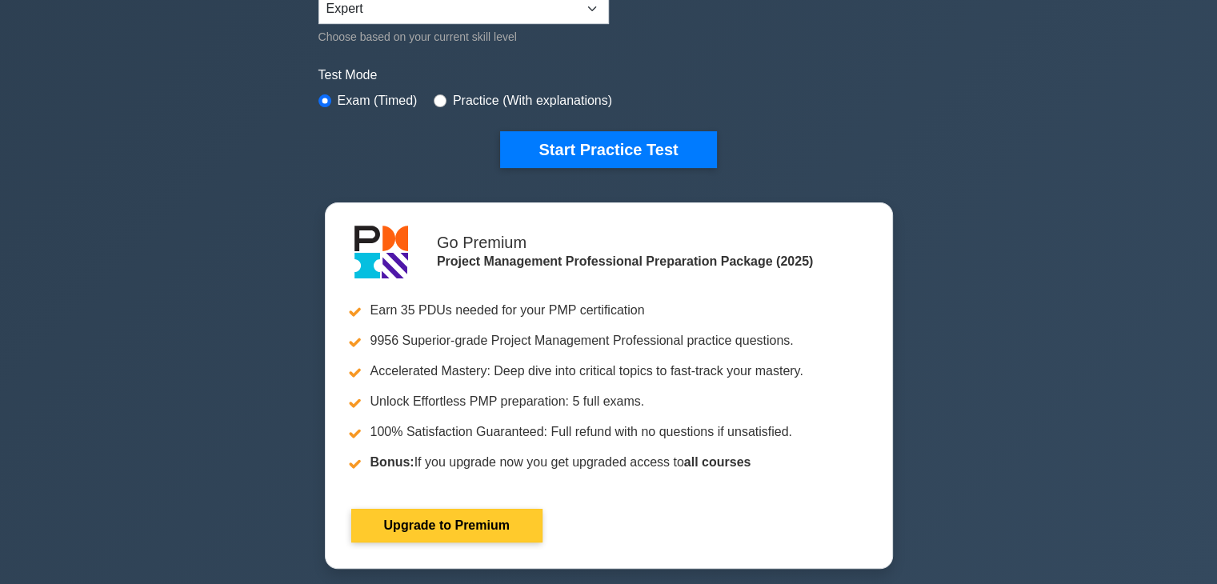
scroll to position [320, 0]
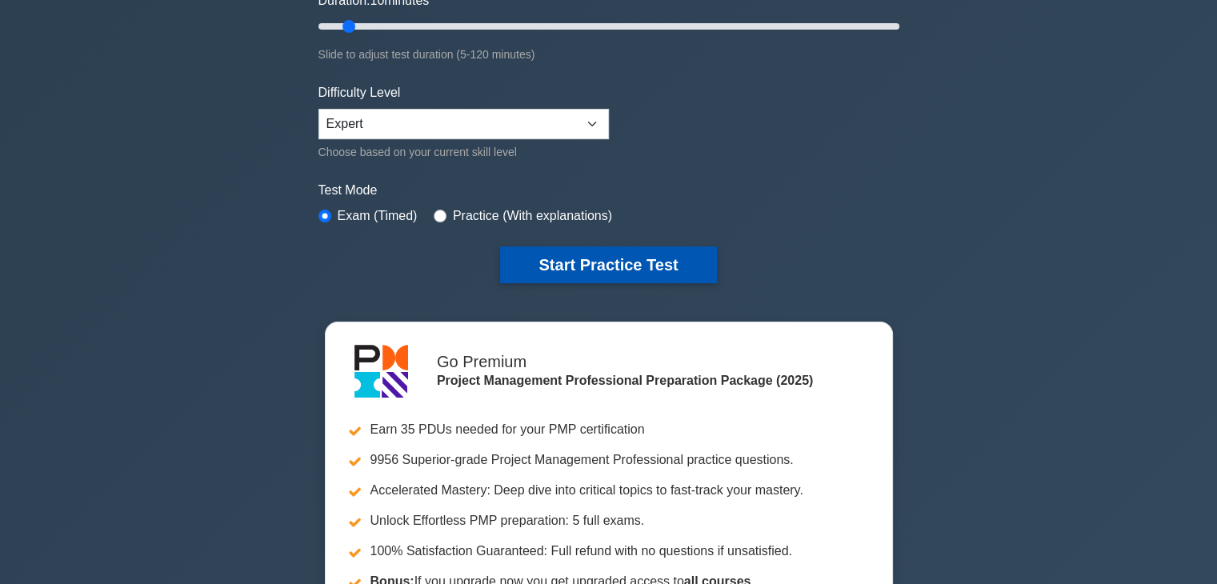
click at [623, 262] on button "Start Practice Test" at bounding box center [608, 264] width 216 height 37
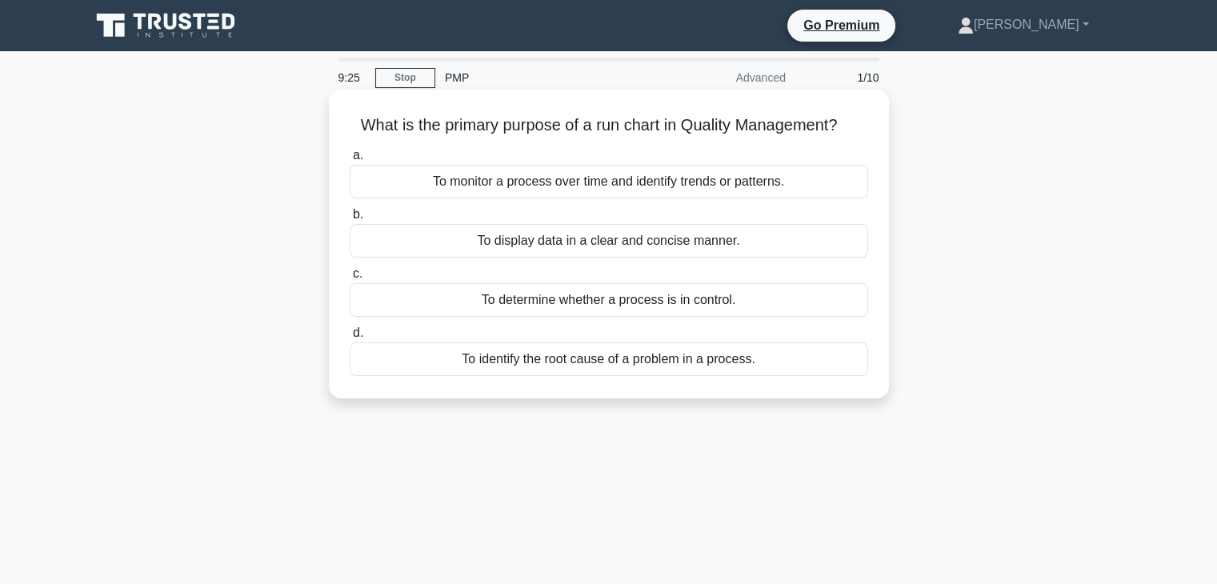
click at [605, 238] on div "To display data in a clear and concise manner." at bounding box center [609, 241] width 518 height 34
click at [350, 220] on input "b. To display data in a clear and concise manner." at bounding box center [350, 215] width 0 height 10
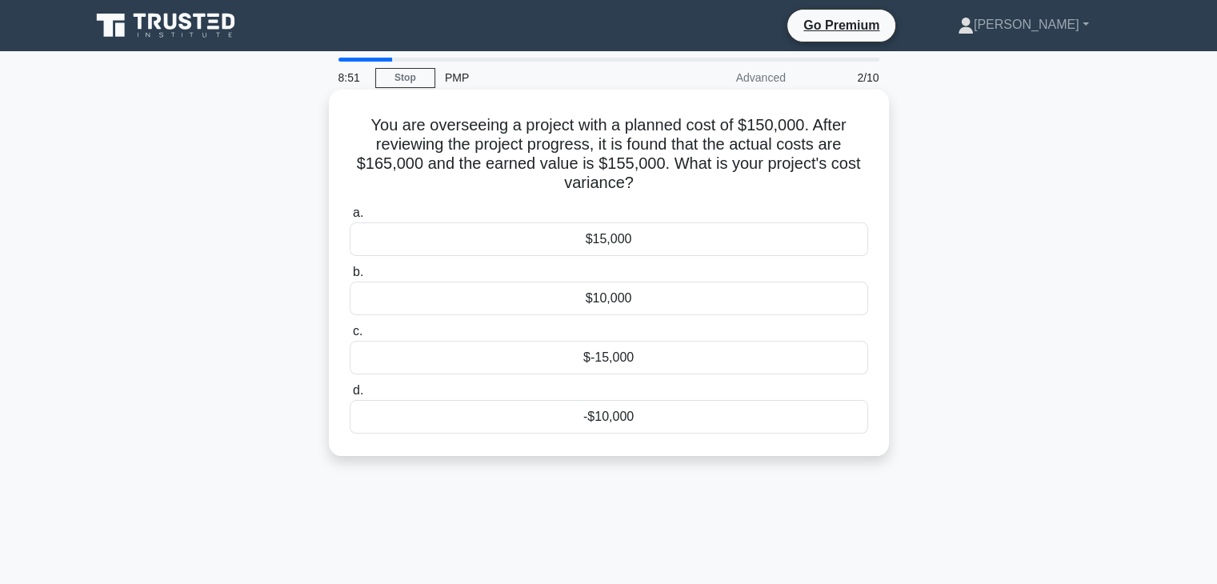
click at [598, 423] on div "-$10,000" at bounding box center [609, 417] width 518 height 34
click at [350, 396] on input "d. -$10,000" at bounding box center [350, 391] width 0 height 10
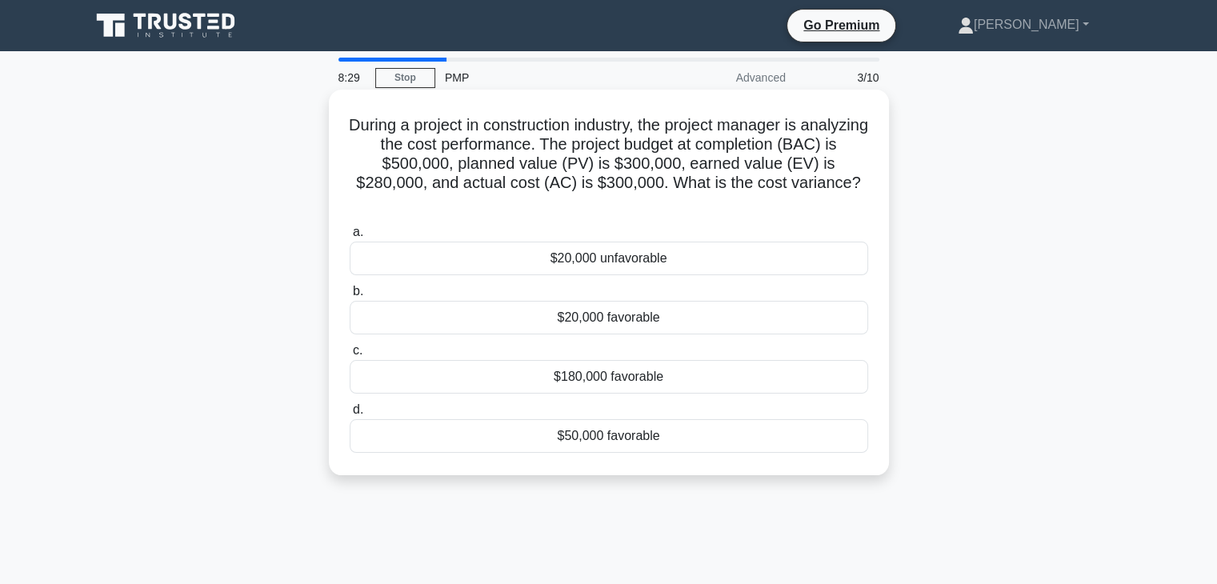
click at [667, 186] on h5 "During a project in construction industry, the project manager is analyzing the…" at bounding box center [609, 164] width 522 height 98
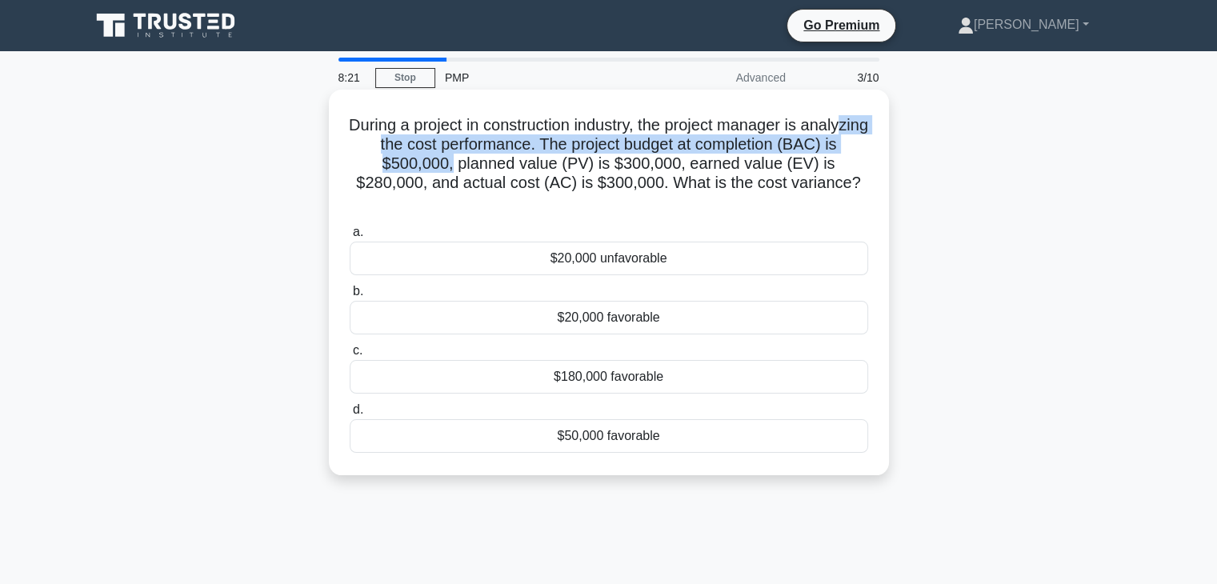
drag, startPoint x: 484, startPoint y: 166, endPoint x: 450, endPoint y: 164, distance: 34.4
click at [407, 154] on h5 "During a project in construction industry, the project manager is analyzing the…" at bounding box center [609, 164] width 522 height 98
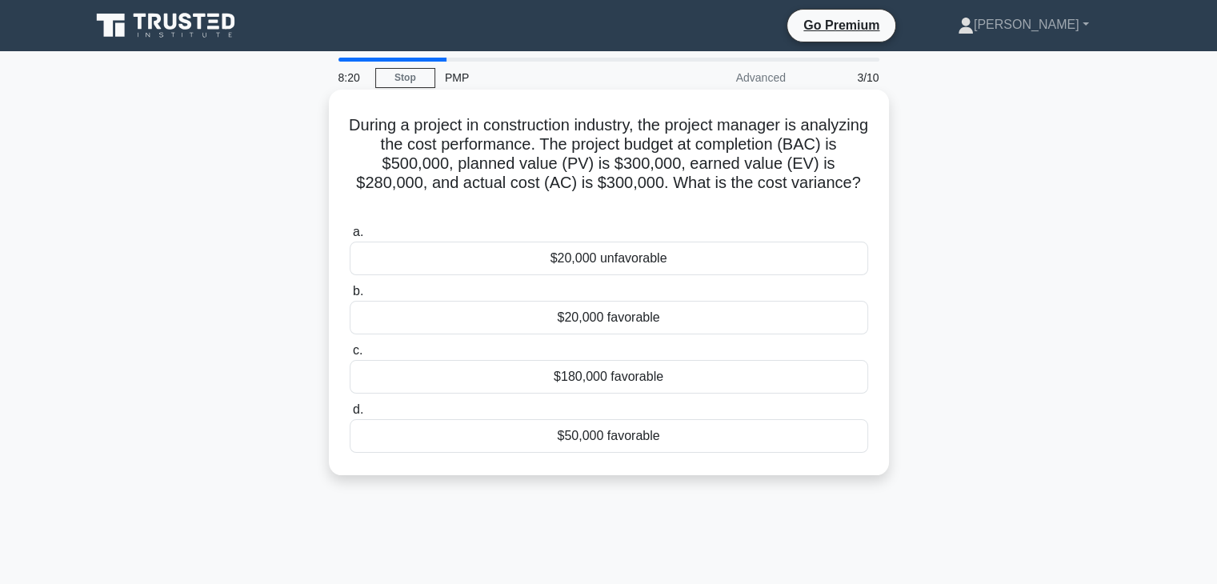
drag, startPoint x: 545, startPoint y: 174, endPoint x: 608, endPoint y: 177, distance: 63.3
click at [548, 174] on h5 "During a project in construction industry, the project manager is analyzing the…" at bounding box center [609, 164] width 522 height 98
drag, startPoint x: 712, startPoint y: 166, endPoint x: 646, endPoint y: 166, distance: 66.4
click at [646, 166] on h5 "During a project in construction industry, the project manager is analyzing the…" at bounding box center [609, 164] width 522 height 98
drag, startPoint x: 358, startPoint y: 186, endPoint x: 422, endPoint y: 186, distance: 63.2
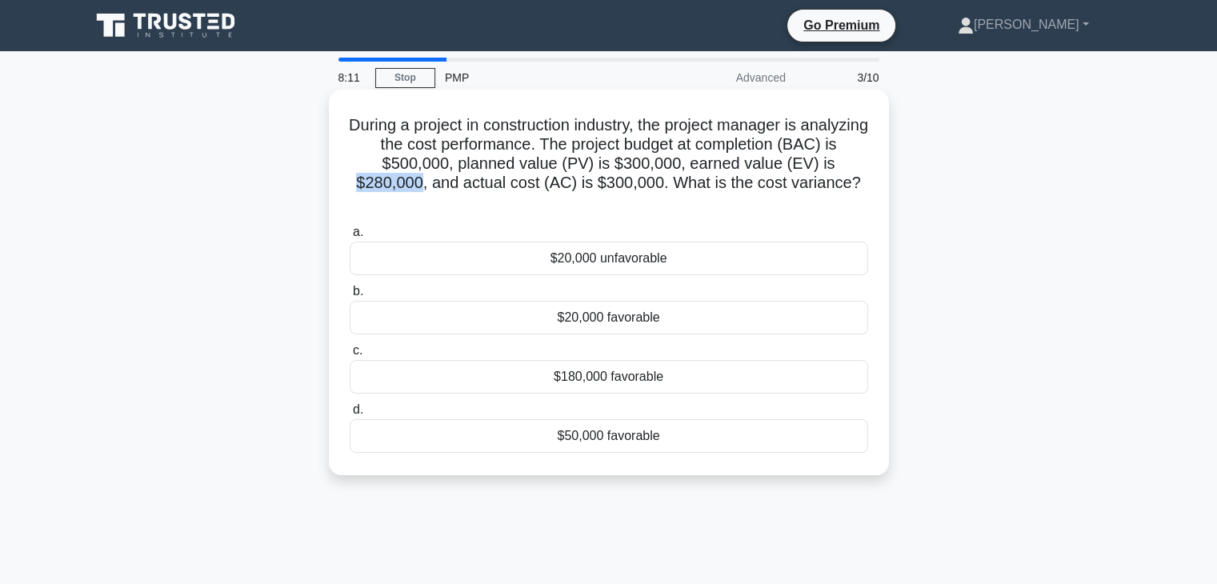
click at [422, 186] on h5 "During a project in construction industry, the project manager is analyzing the…" at bounding box center [609, 164] width 522 height 98
drag, startPoint x: 596, startPoint y: 180, endPoint x: 670, endPoint y: 182, distance: 74.4
click at [670, 182] on h5 "During a project in construction industry, the project manager is analyzing the…" at bounding box center [609, 164] width 522 height 98
click at [586, 258] on div "$20,000 unfavorable" at bounding box center [609, 259] width 518 height 34
click at [350, 238] on input "a. $20,000 unfavorable" at bounding box center [350, 232] width 0 height 10
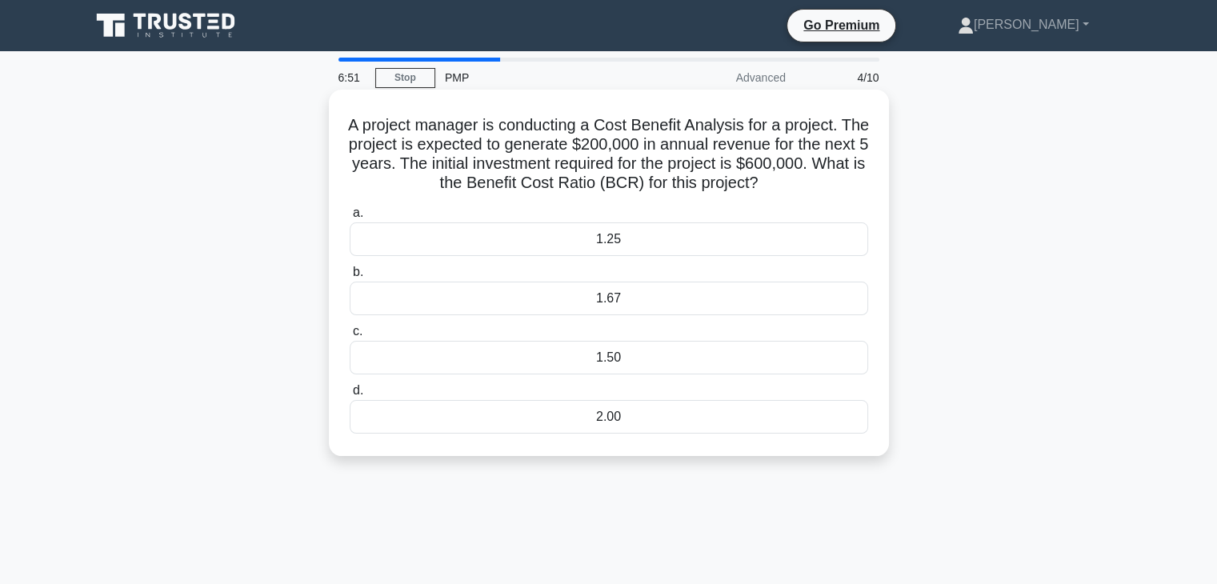
click at [637, 298] on div "1.67" at bounding box center [609, 299] width 518 height 34
click at [350, 278] on input "b. 1.67" at bounding box center [350, 272] width 0 height 10
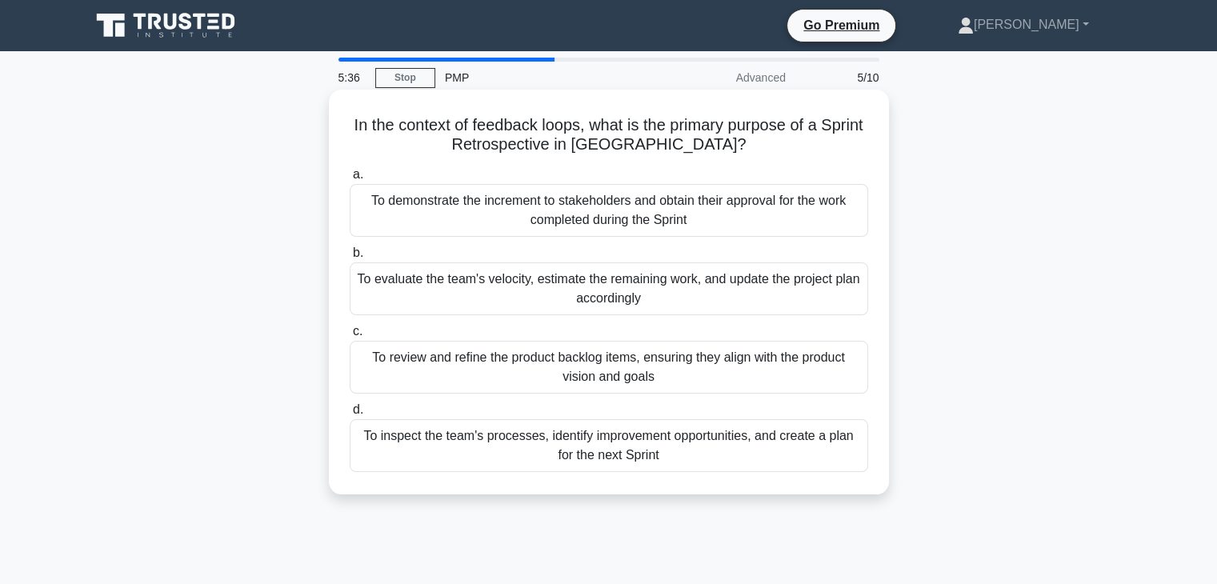
click at [625, 449] on div "To inspect the team's processes, identify improvement opportunities, and create…" at bounding box center [609, 445] width 518 height 53
click at [350, 415] on input "d. To inspect the team's processes, identify improvement opportunities, and cre…" at bounding box center [350, 410] width 0 height 10
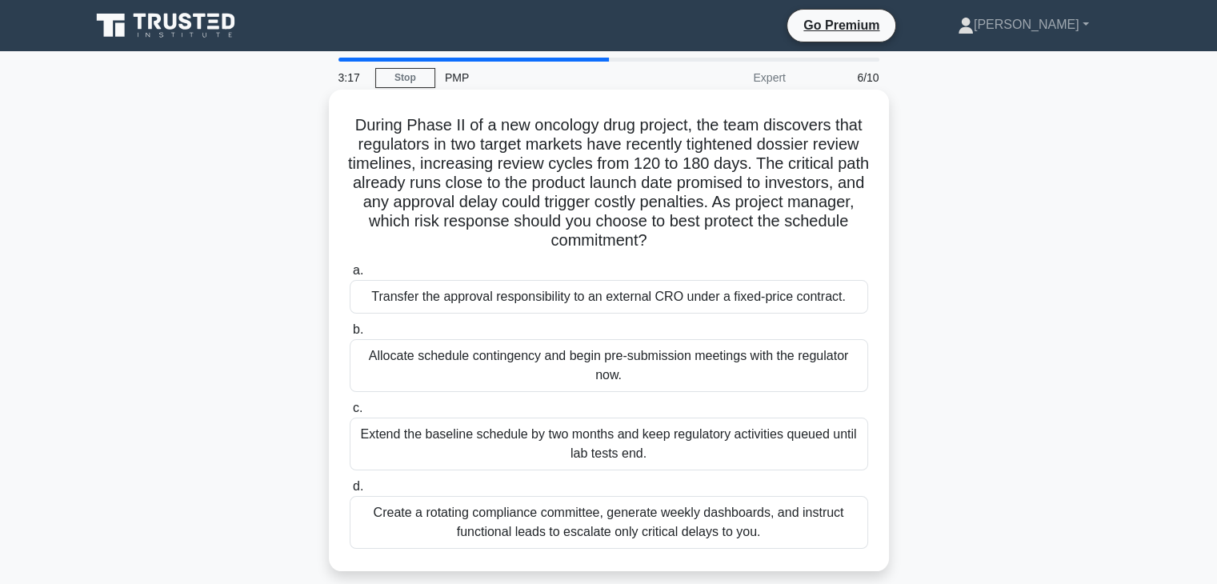
click at [611, 362] on div "Allocate schedule contingency and begin pre-submission meetings with the regula…" at bounding box center [609, 365] width 518 height 53
click at [350, 335] on input "b. Allocate schedule contingency and begin pre-submission meetings with the reg…" at bounding box center [350, 330] width 0 height 10
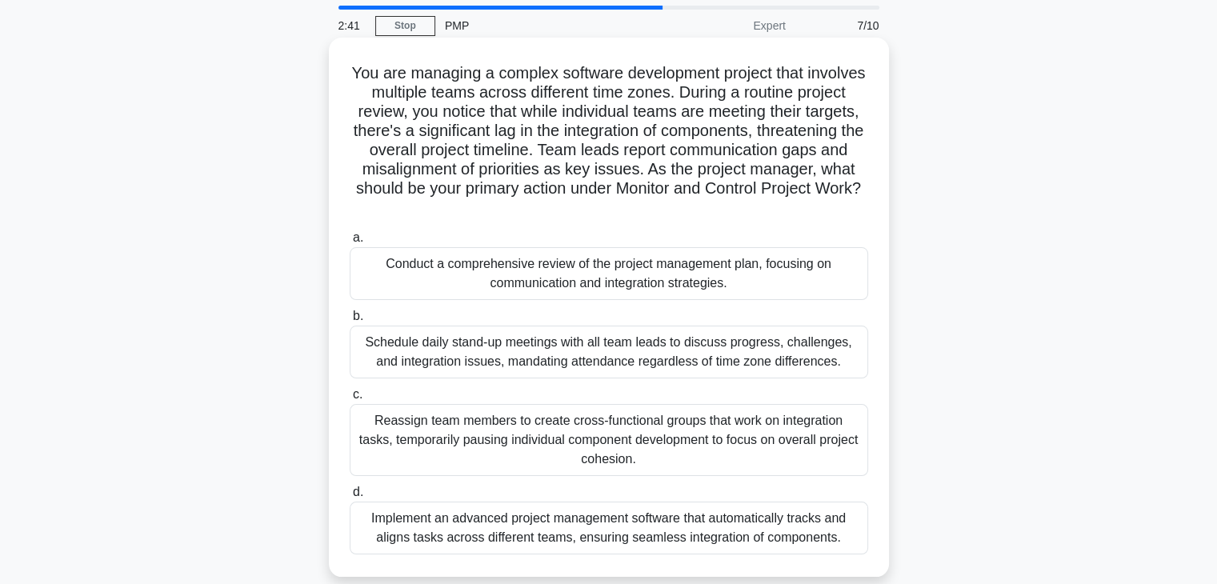
scroll to position [80, 0]
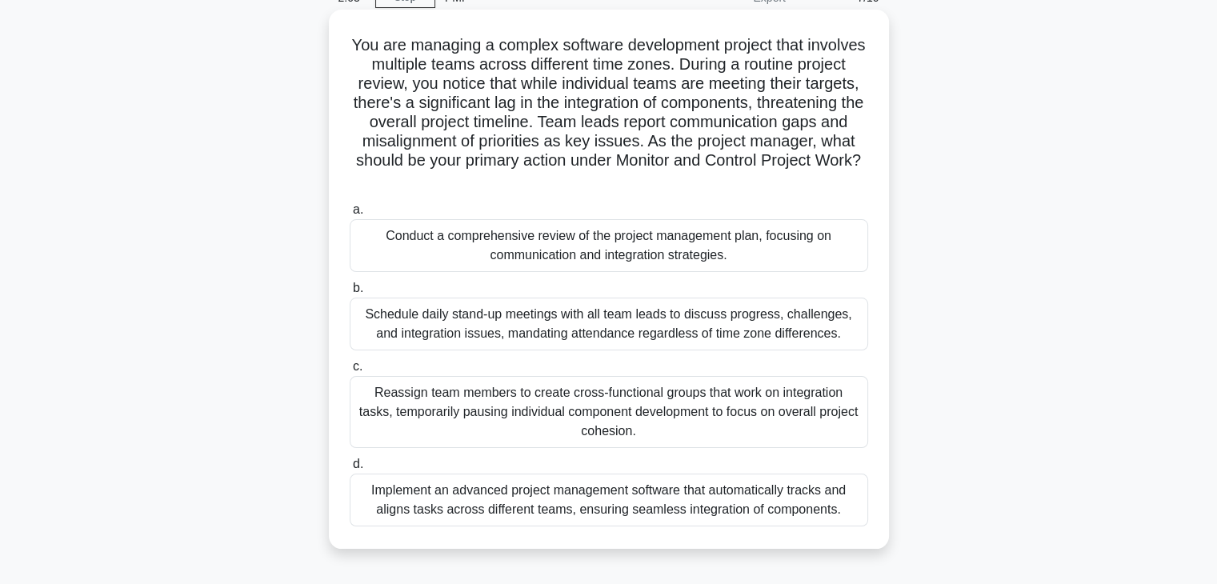
click at [689, 404] on div "Reassign team members to create cross-functional groups that work on integratio…" at bounding box center [609, 412] width 518 height 72
click at [350, 372] on input "c. Reassign team members to create cross-functional groups that work on integra…" at bounding box center [350, 367] width 0 height 10
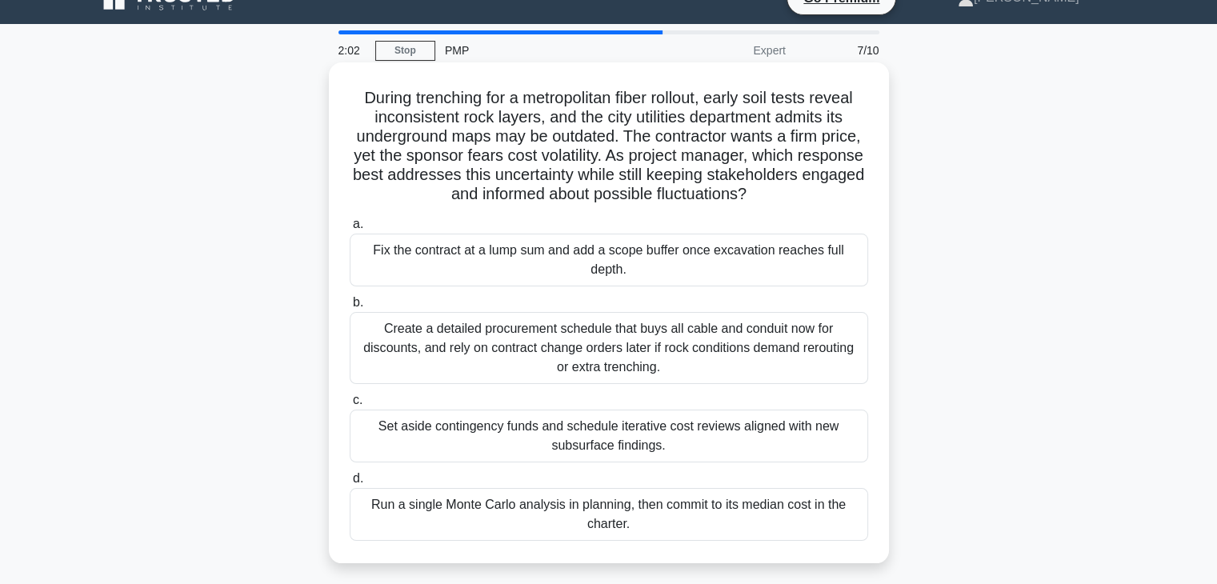
scroll to position [0, 0]
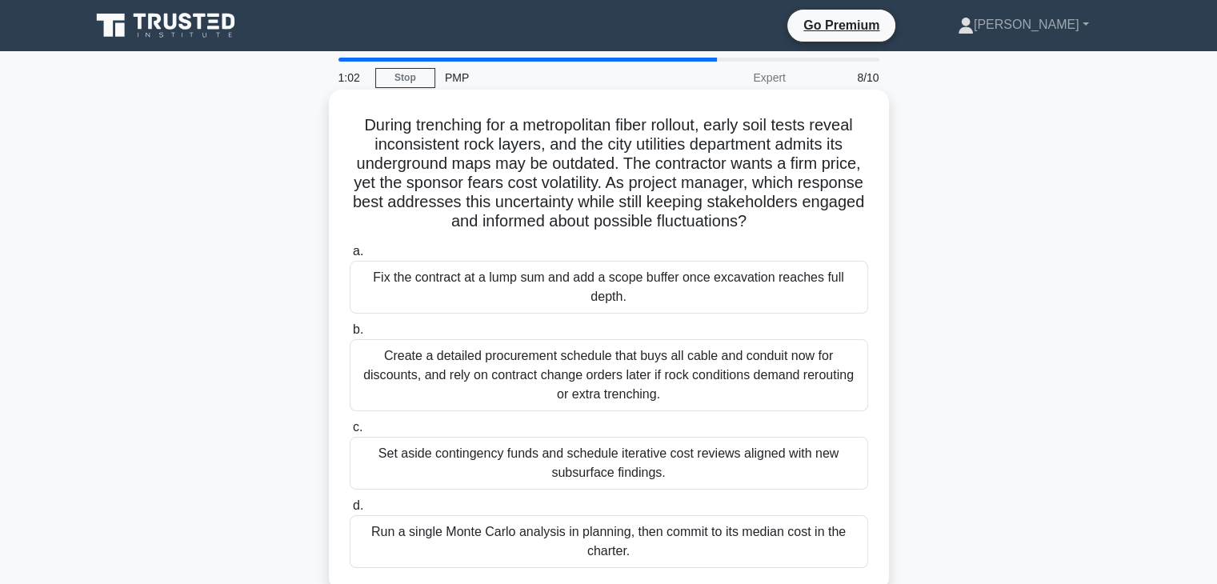
click at [608, 461] on div "Set aside contingency funds and schedule iterative cost reviews aligned with ne…" at bounding box center [609, 463] width 518 height 53
click at [350, 433] on input "c. Set aside contingency funds and schedule iterative cost reviews aligned with…" at bounding box center [350, 427] width 0 height 10
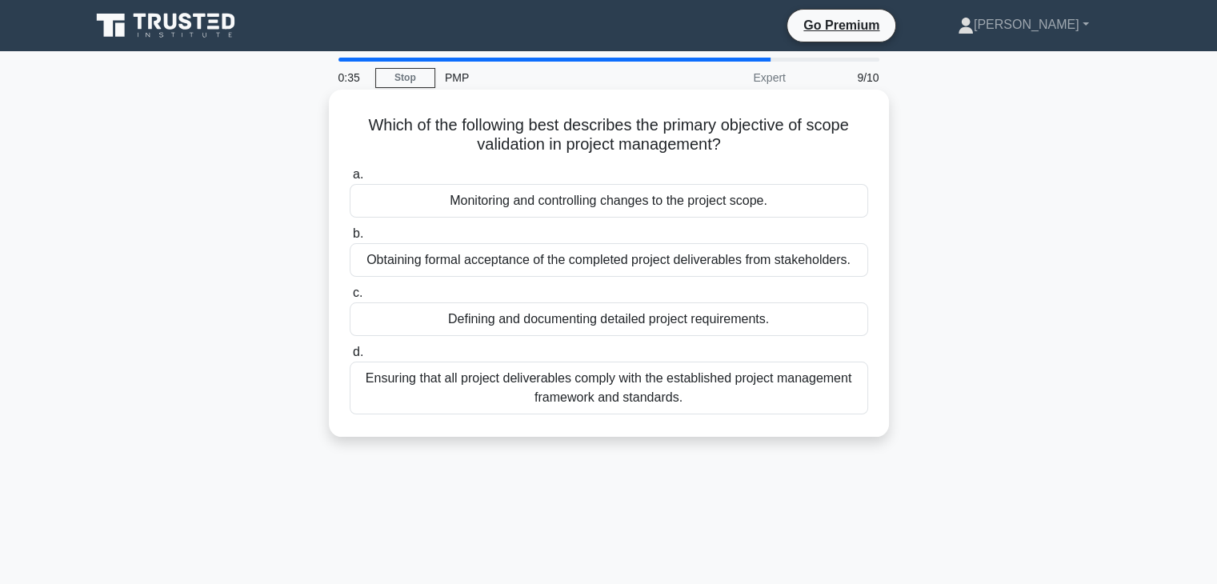
click at [637, 397] on div "Ensuring that all project deliverables comply with the established project mana…" at bounding box center [609, 388] width 518 height 53
click at [350, 358] on input "d. Ensuring that all project deliverables comply with the established project m…" at bounding box center [350, 352] width 0 height 10
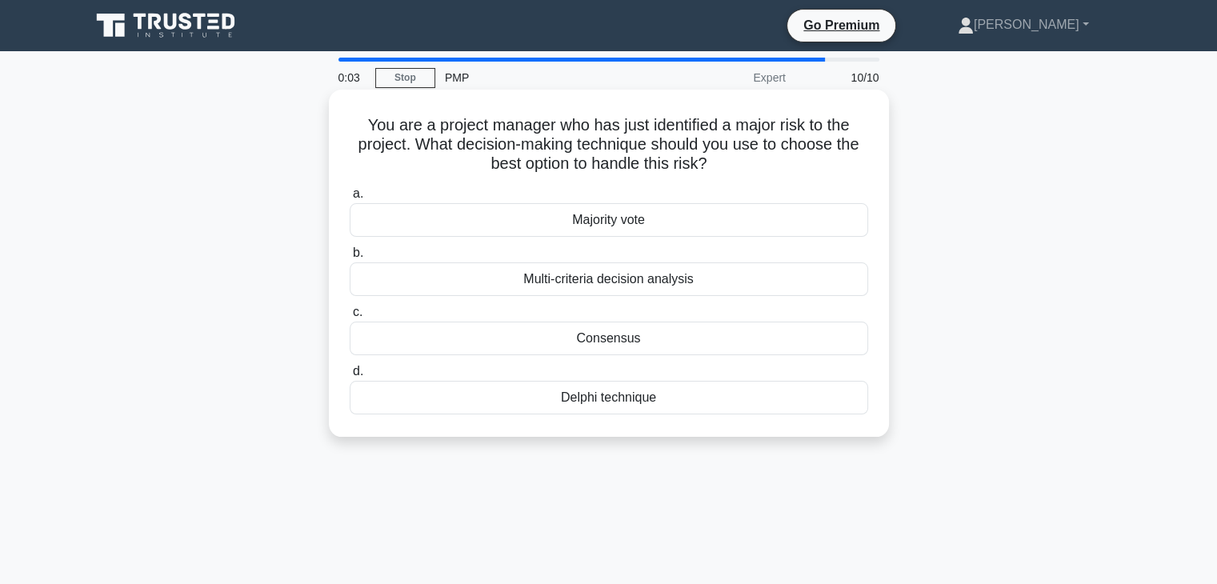
click at [619, 339] on div "Consensus" at bounding box center [609, 339] width 518 height 34
click at [350, 318] on input "c. Consensus" at bounding box center [350, 312] width 0 height 10
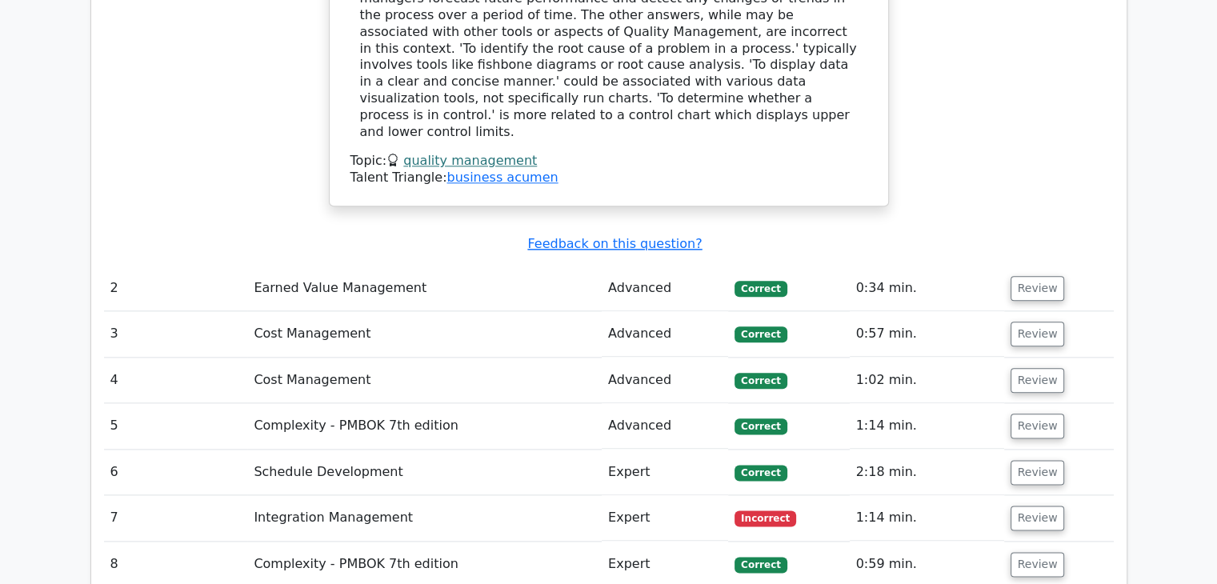
scroll to position [1920, 0]
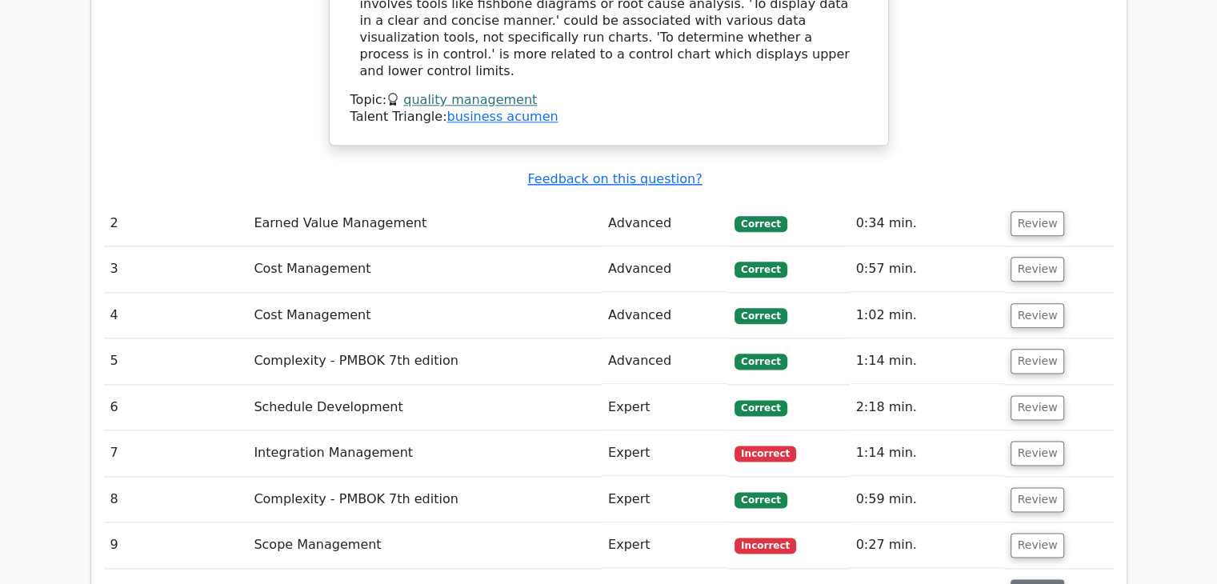
click at [1039, 579] on button "Review" at bounding box center [1038, 591] width 54 height 25
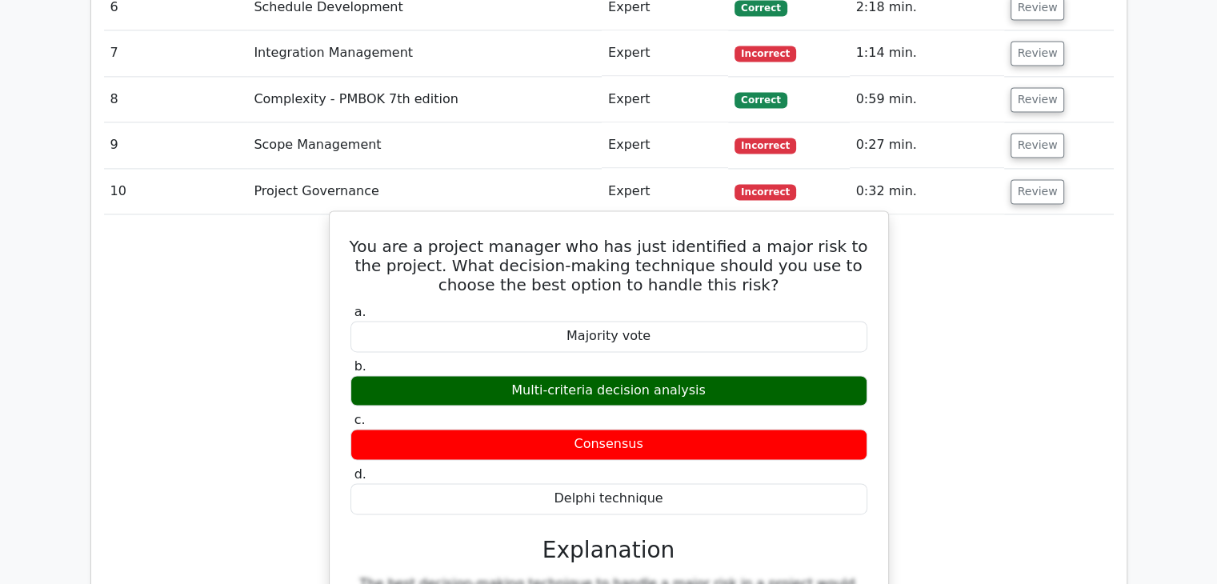
scroll to position [2240, 0]
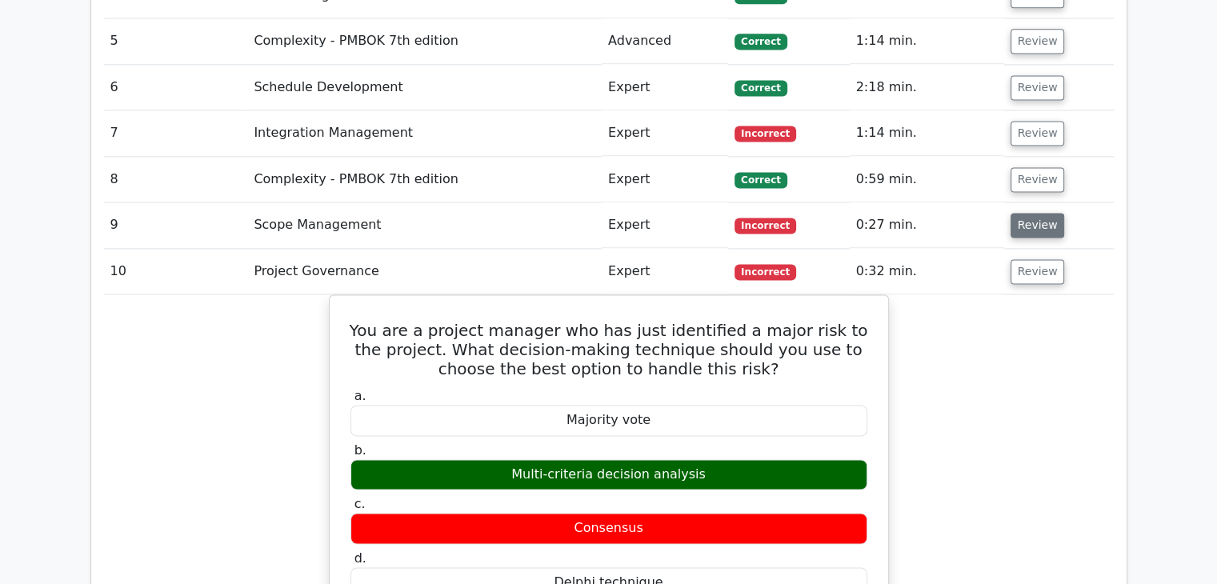
click at [1033, 213] on button "Review" at bounding box center [1038, 225] width 54 height 25
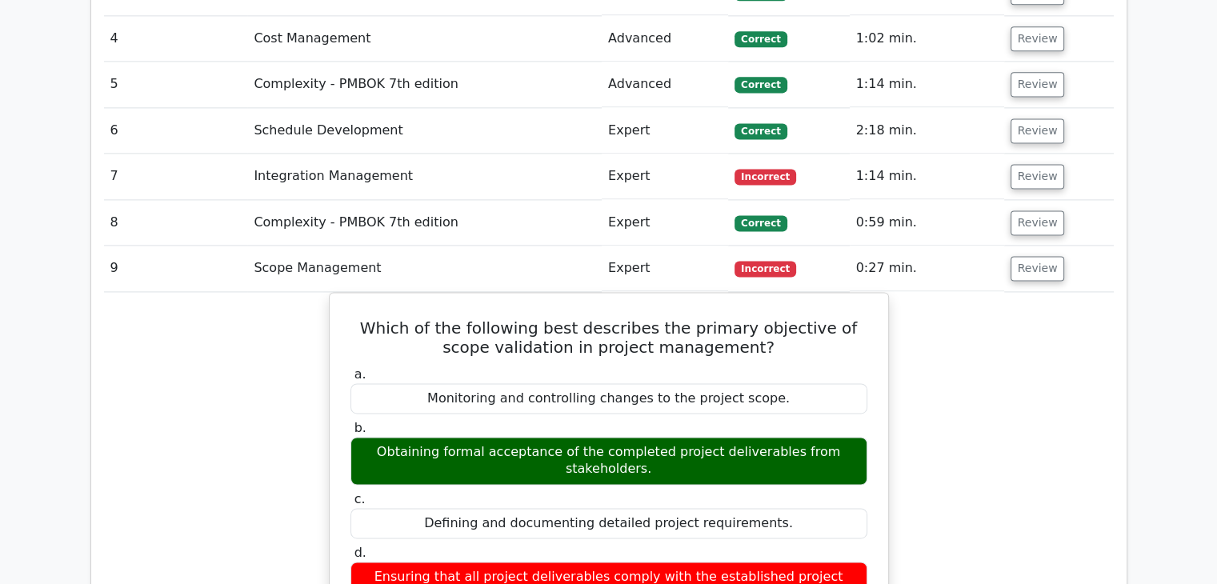
scroll to position [2160, 0]
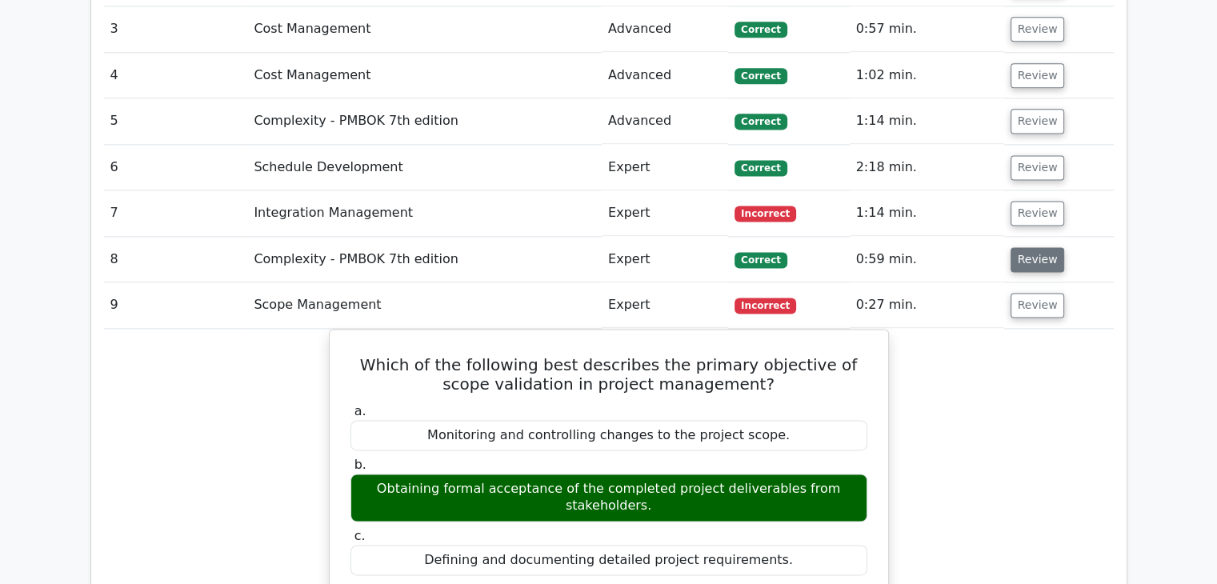
click at [1039, 247] on button "Review" at bounding box center [1038, 259] width 54 height 25
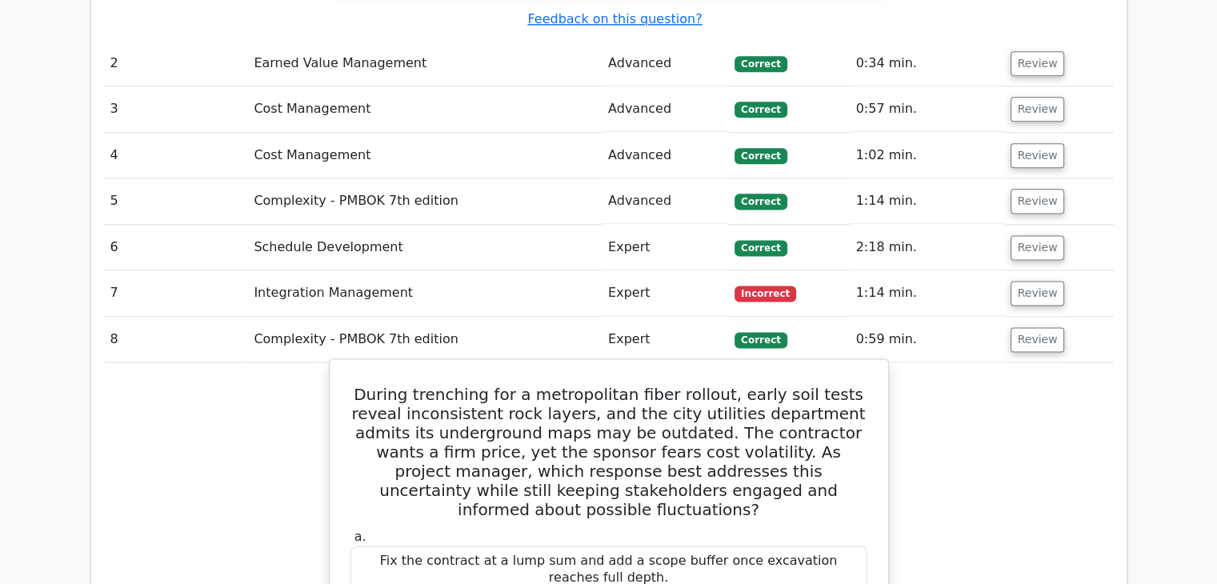
scroll to position [2080, 0]
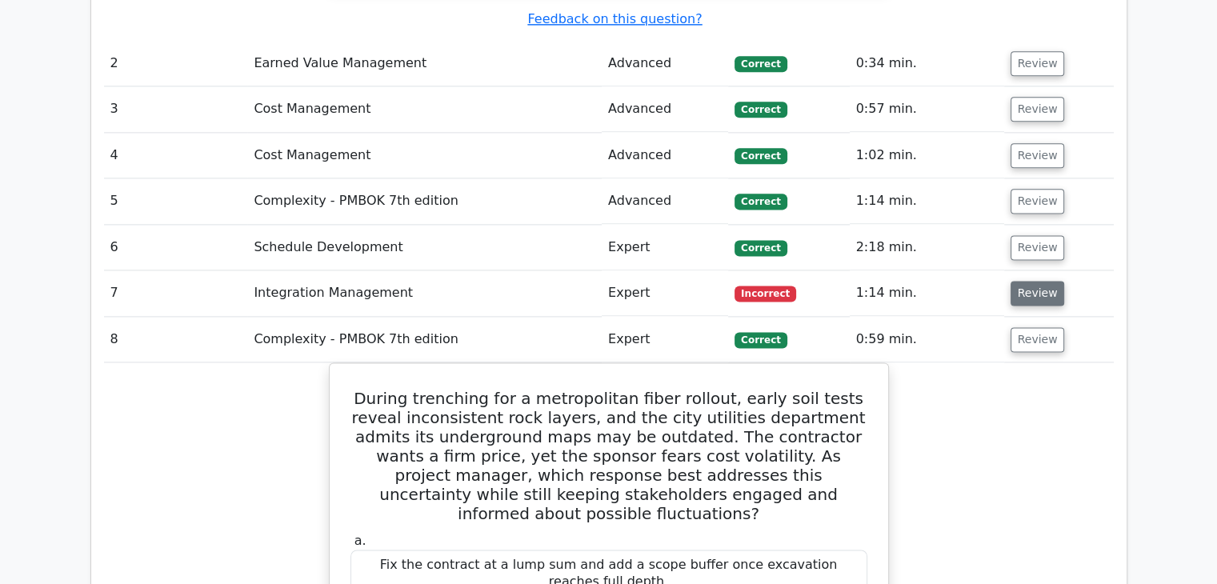
click at [1029, 281] on button "Review" at bounding box center [1038, 293] width 54 height 25
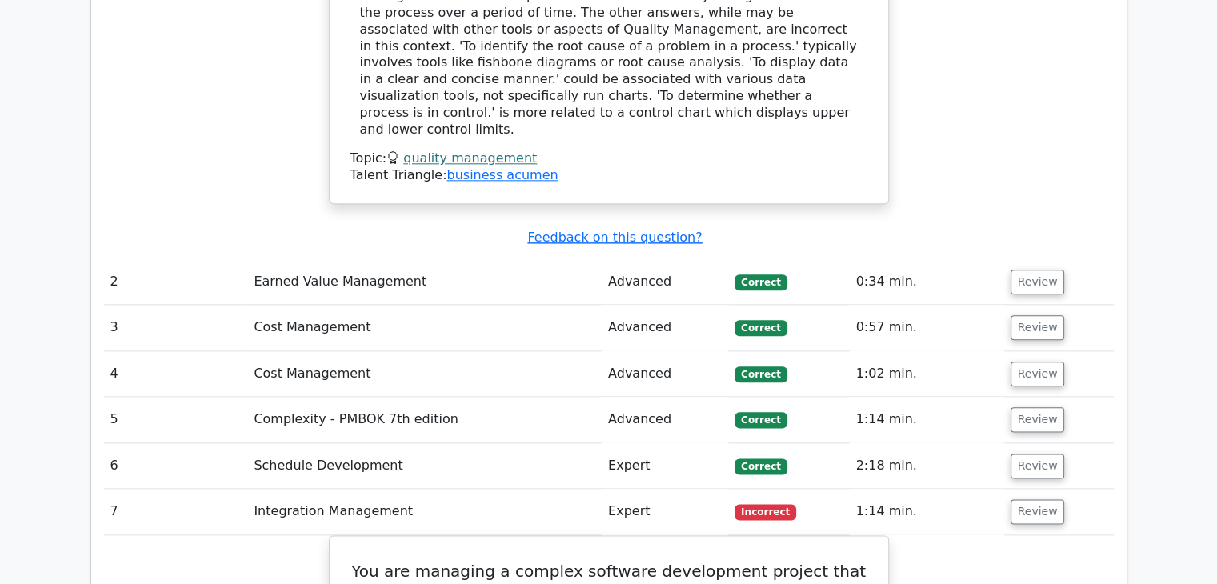
scroll to position [1680, 0]
